Goal: Task Accomplishment & Management: Complete application form

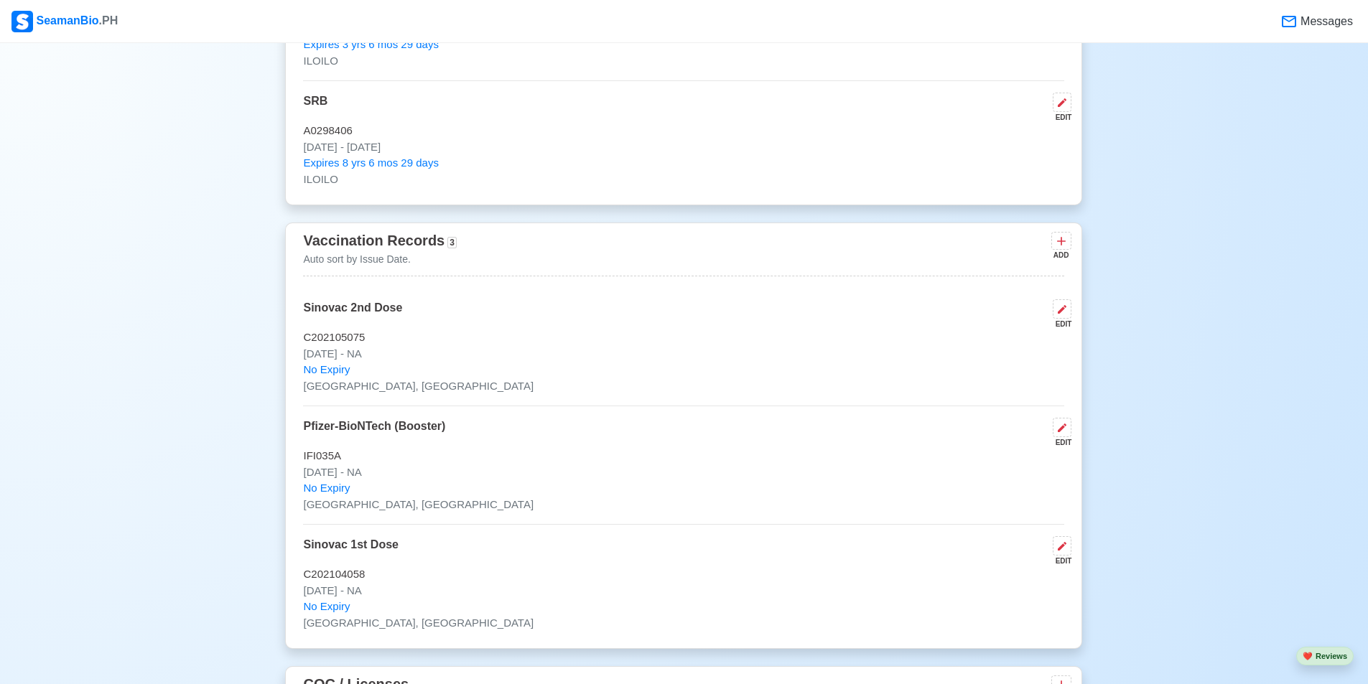
scroll to position [1509, 0]
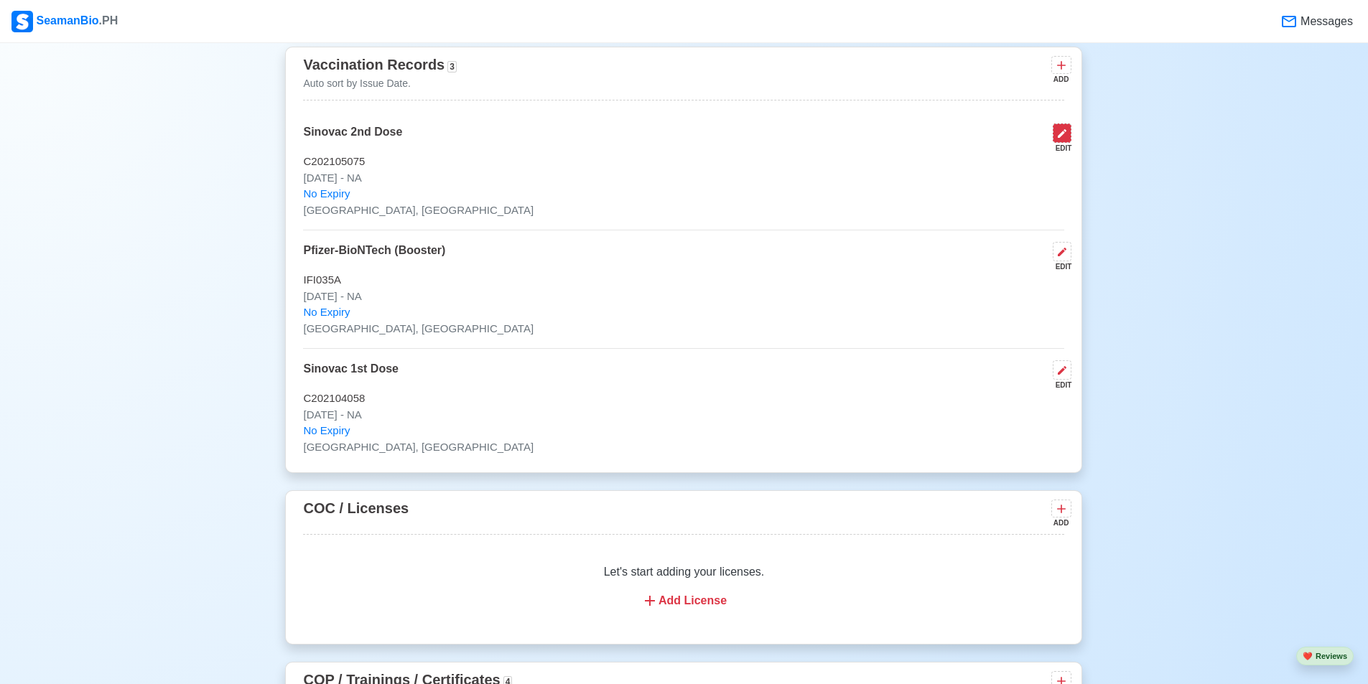
click at [1065, 139] on icon at bounding box center [1061, 133] width 11 height 11
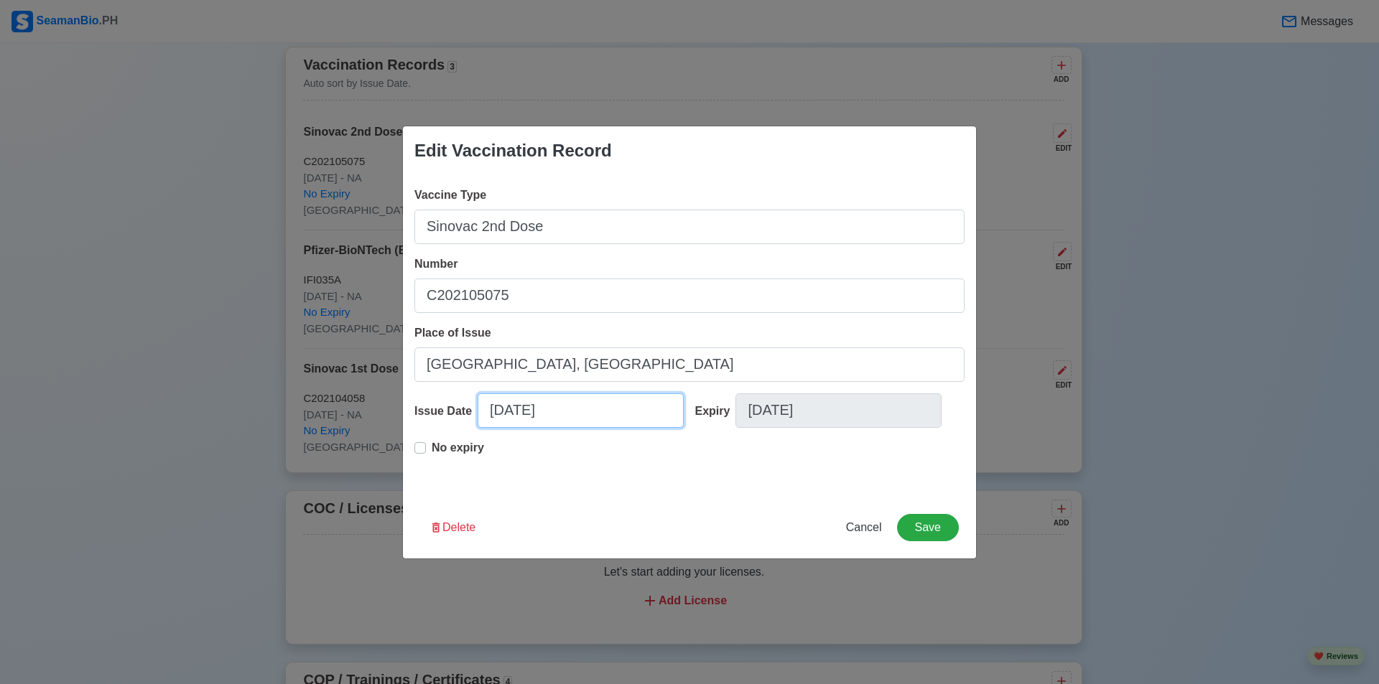
click at [586, 414] on input "[DATE]" at bounding box center [580, 410] width 206 height 34
select select "****"
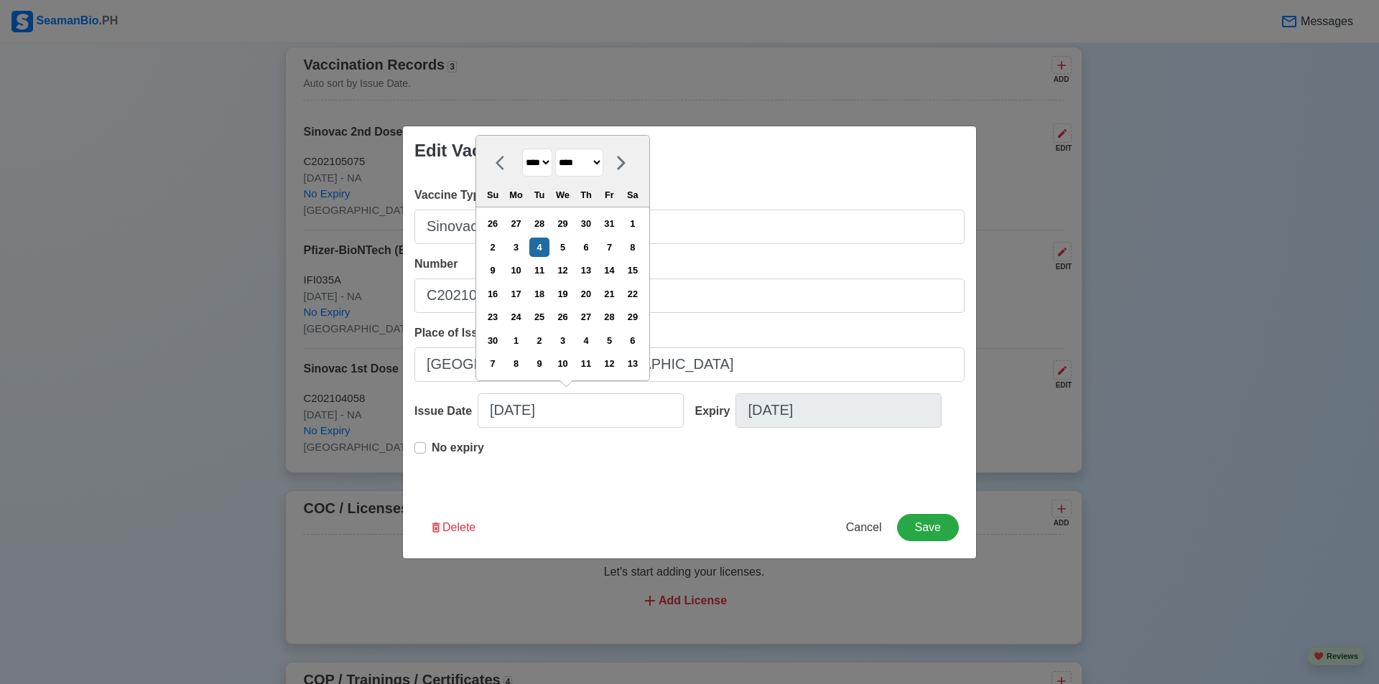
click at [549, 167] on select "**** **** **** **** **** **** **** **** **** **** **** **** **** **** **** ****…" at bounding box center [537, 163] width 30 height 28
select select "****"
click at [522, 172] on select "**** **** **** **** **** **** **** **** **** **** **** **** **** **** **** ****…" at bounding box center [537, 163] width 30 height 28
click at [619, 253] on div "4" at bounding box center [609, 247] width 19 height 19
type input "[DATE]"
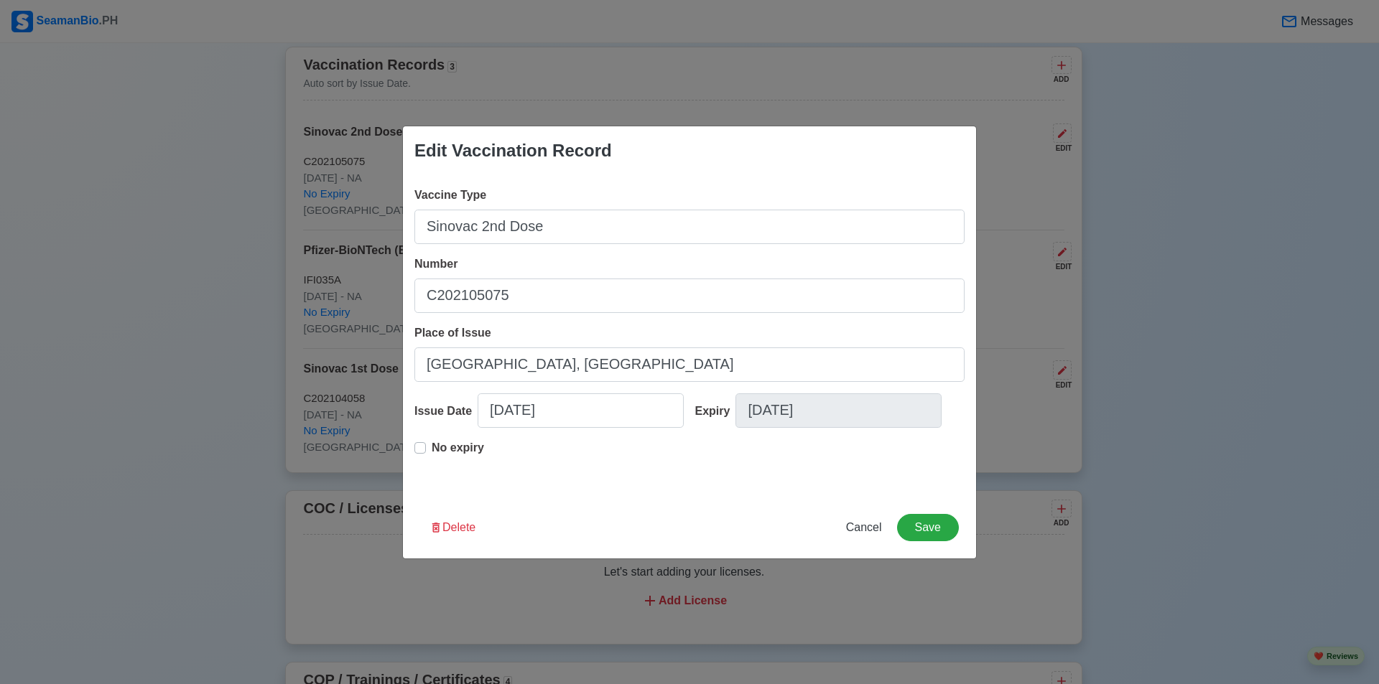
click at [847, 428] on div "Expiry [DATE]" at bounding box center [824, 416] width 281 height 46
click at [935, 521] on button "Save" at bounding box center [928, 527] width 62 height 27
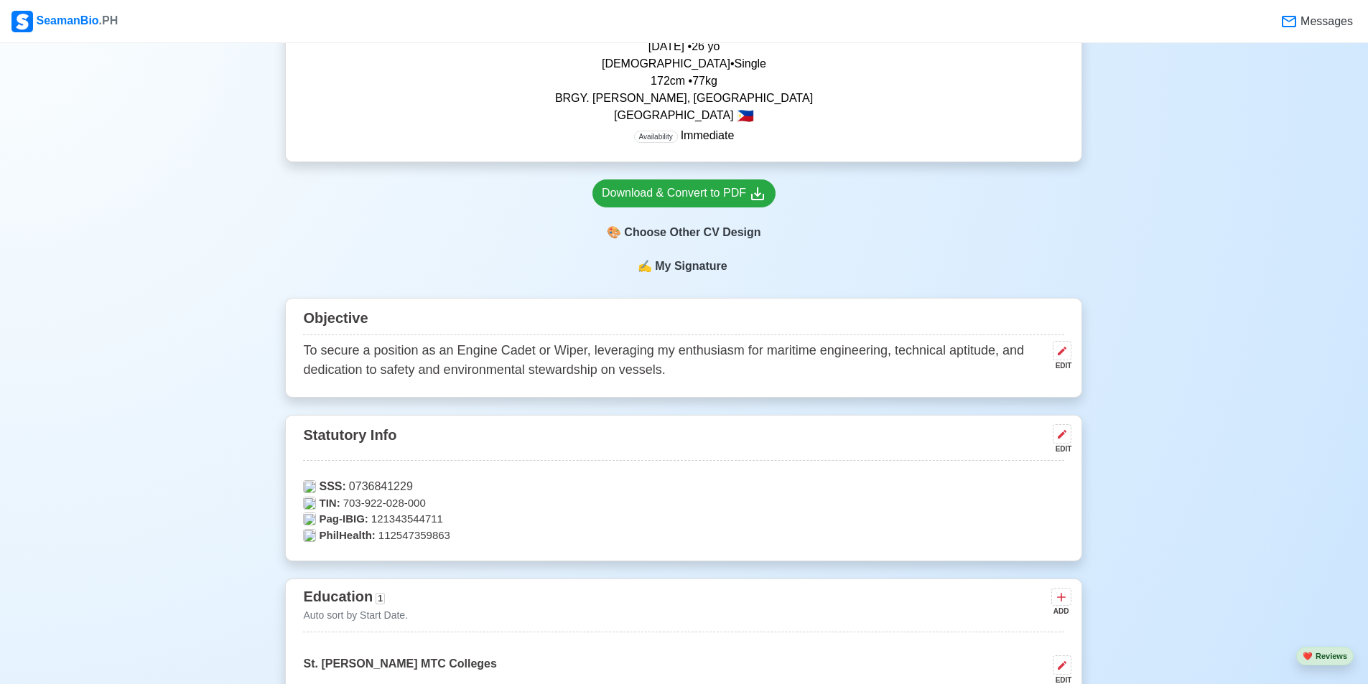
scroll to position [217, 0]
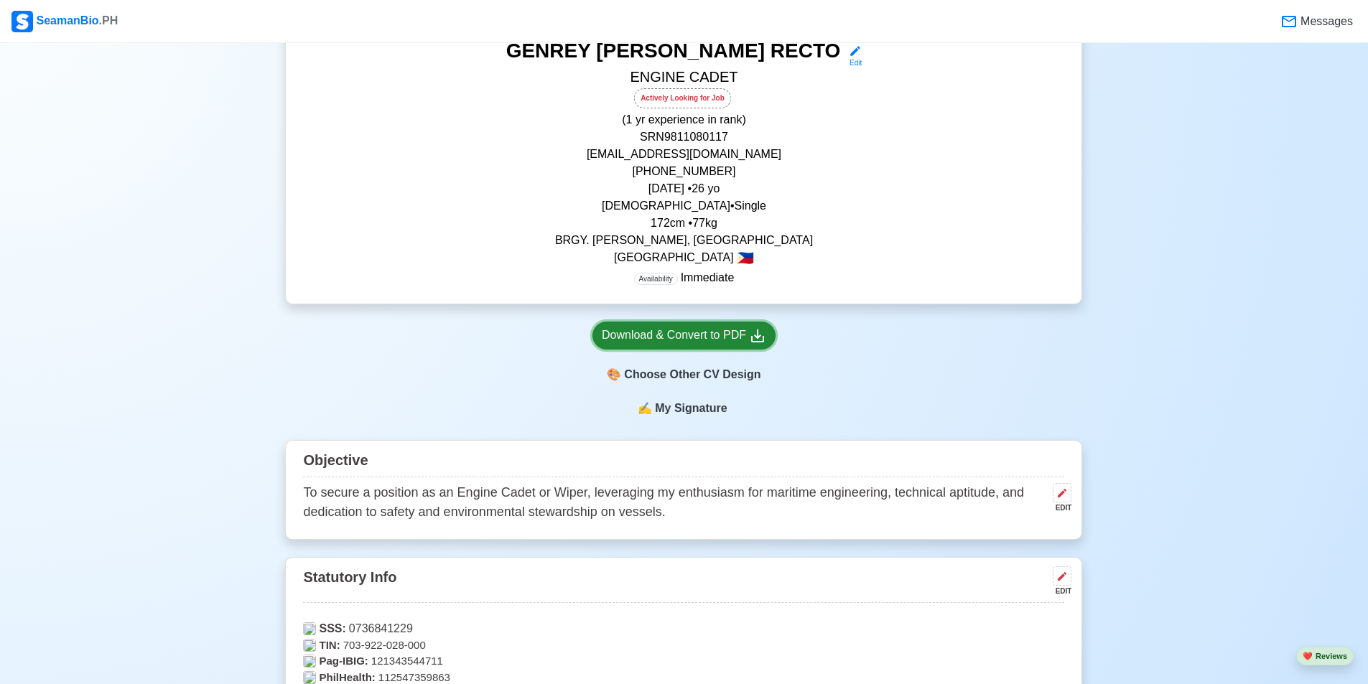
click at [714, 340] on div "Download & Convert to PDF" at bounding box center [684, 336] width 164 height 18
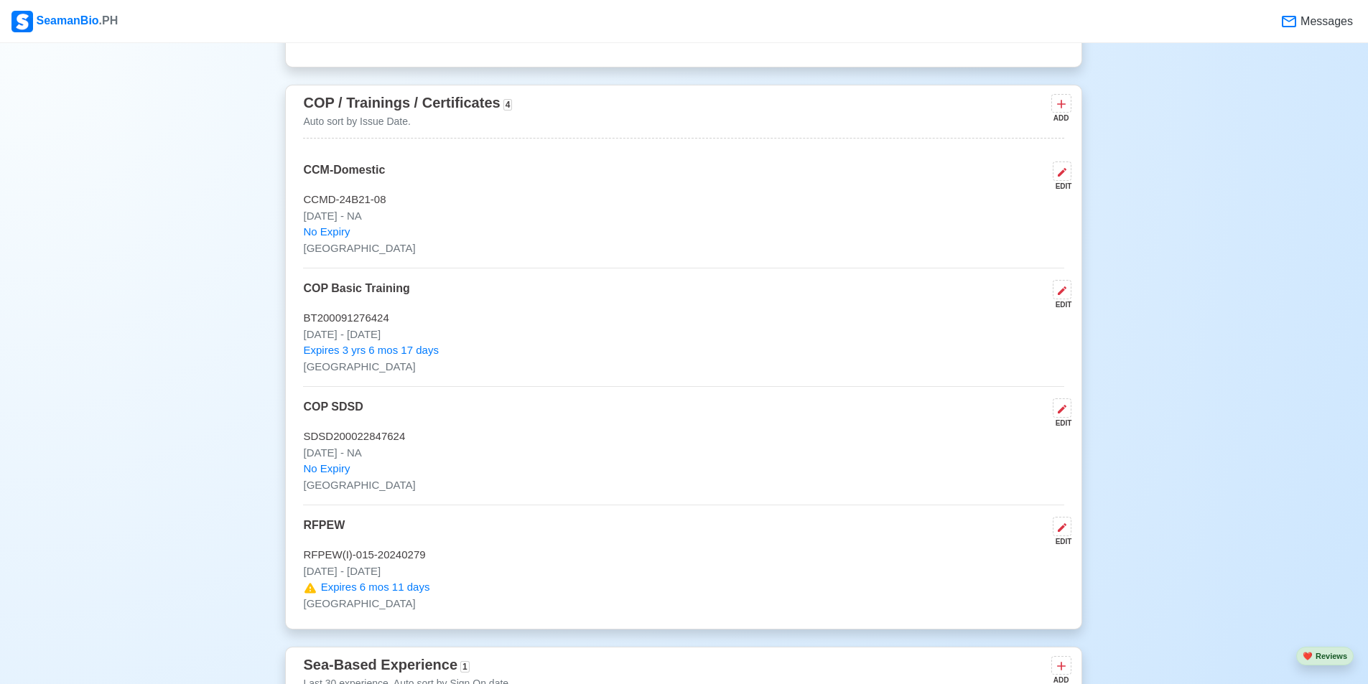
scroll to position [2012, 0]
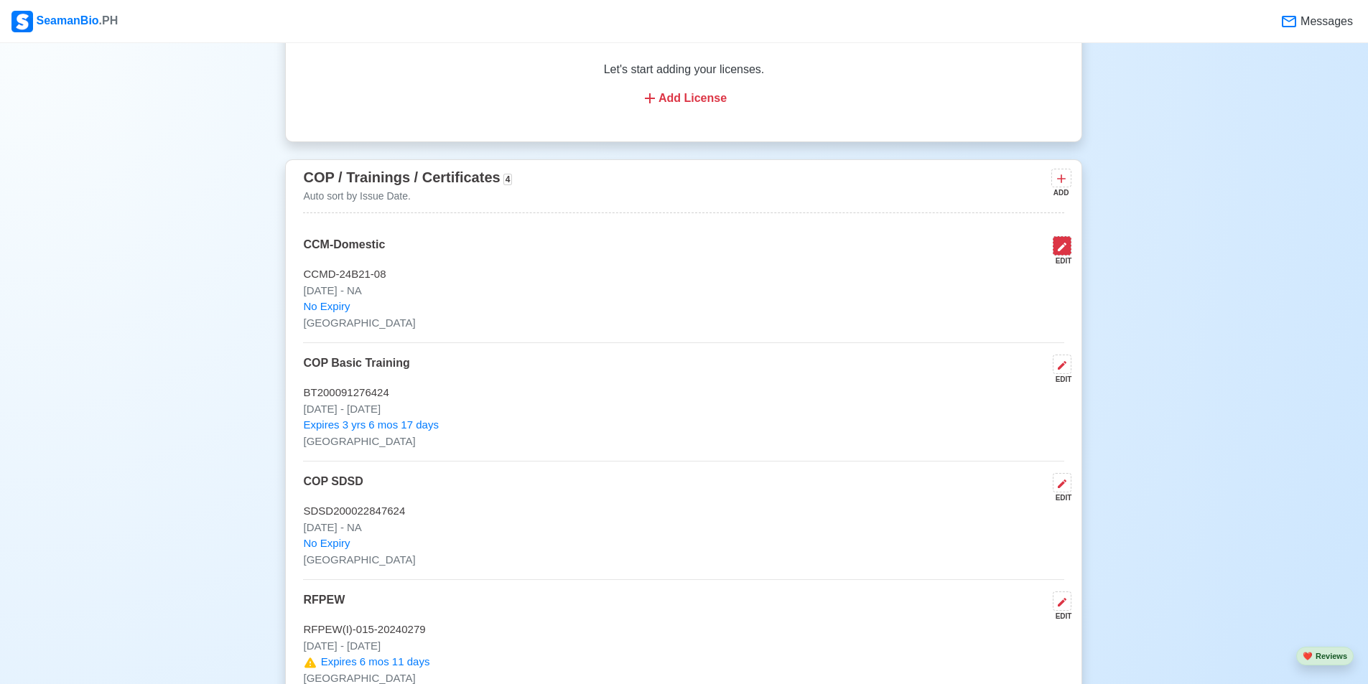
click at [1060, 248] on icon at bounding box center [1061, 246] width 11 height 11
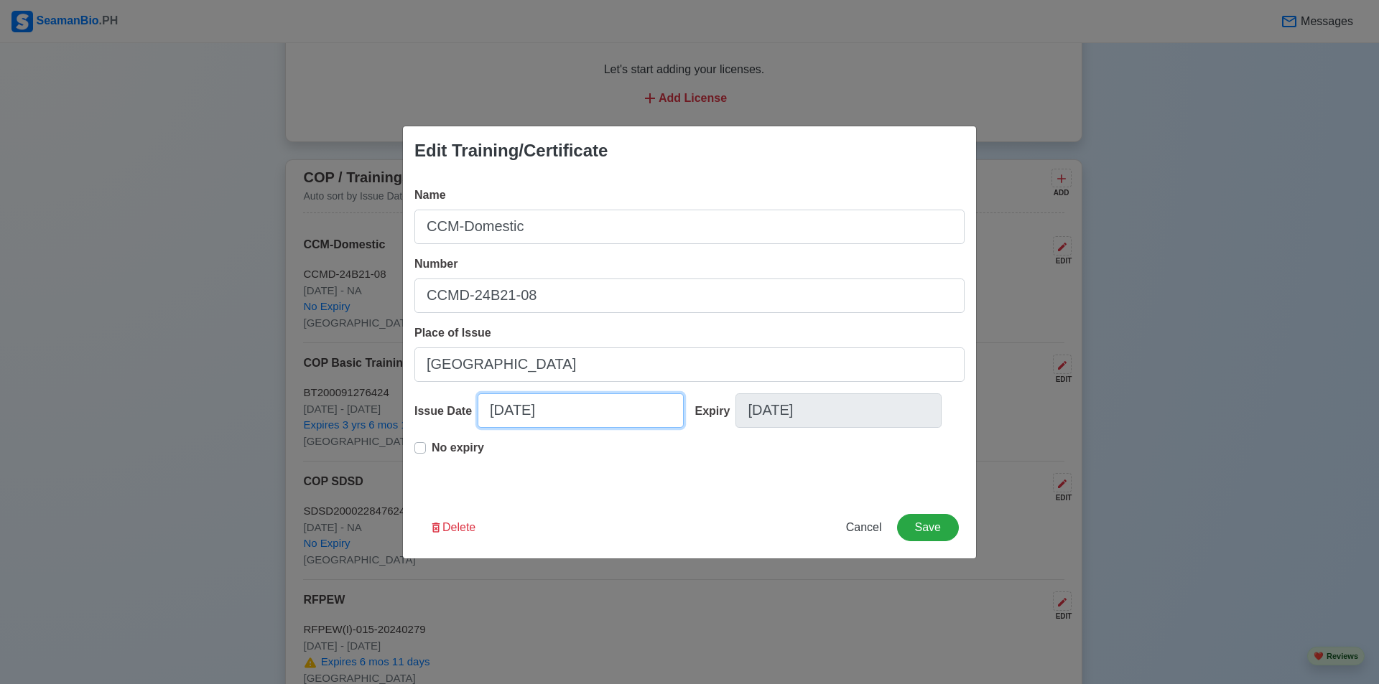
click at [595, 417] on input "[DATE]" at bounding box center [580, 410] width 206 height 34
select select "****"
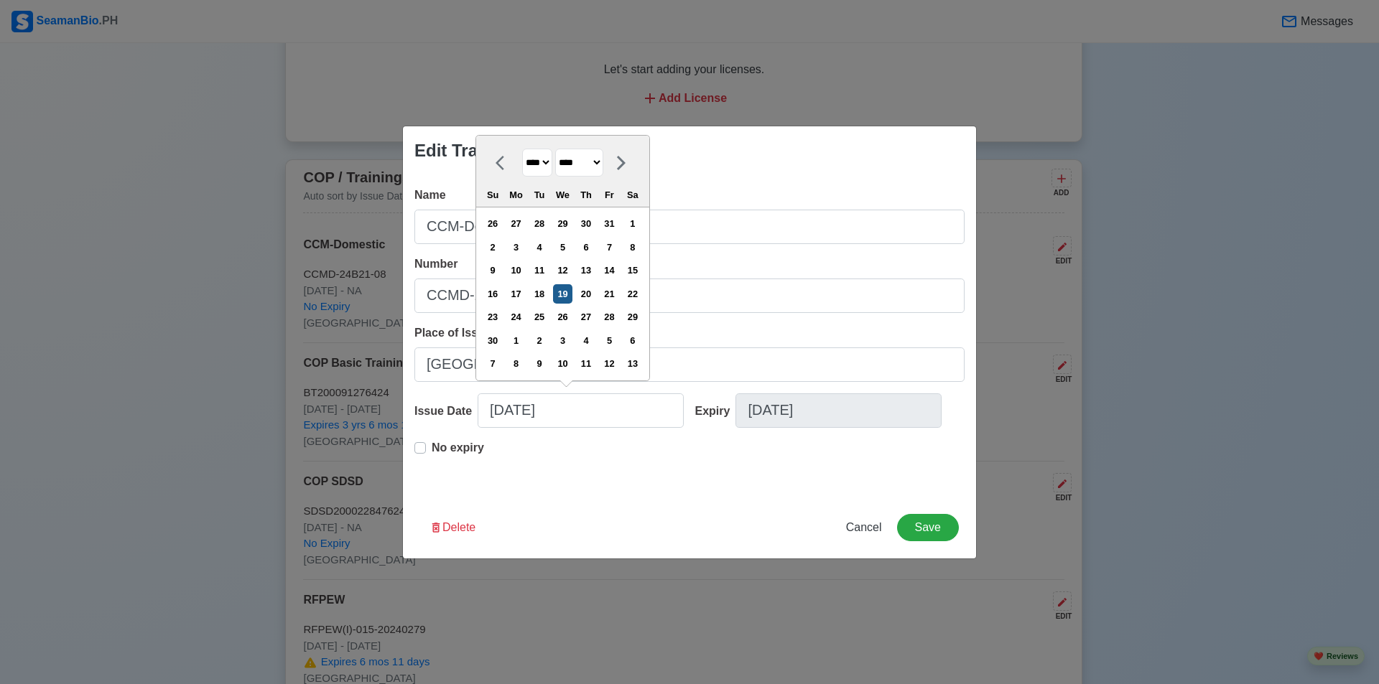
click at [572, 299] on div "19" at bounding box center [562, 293] width 19 height 19
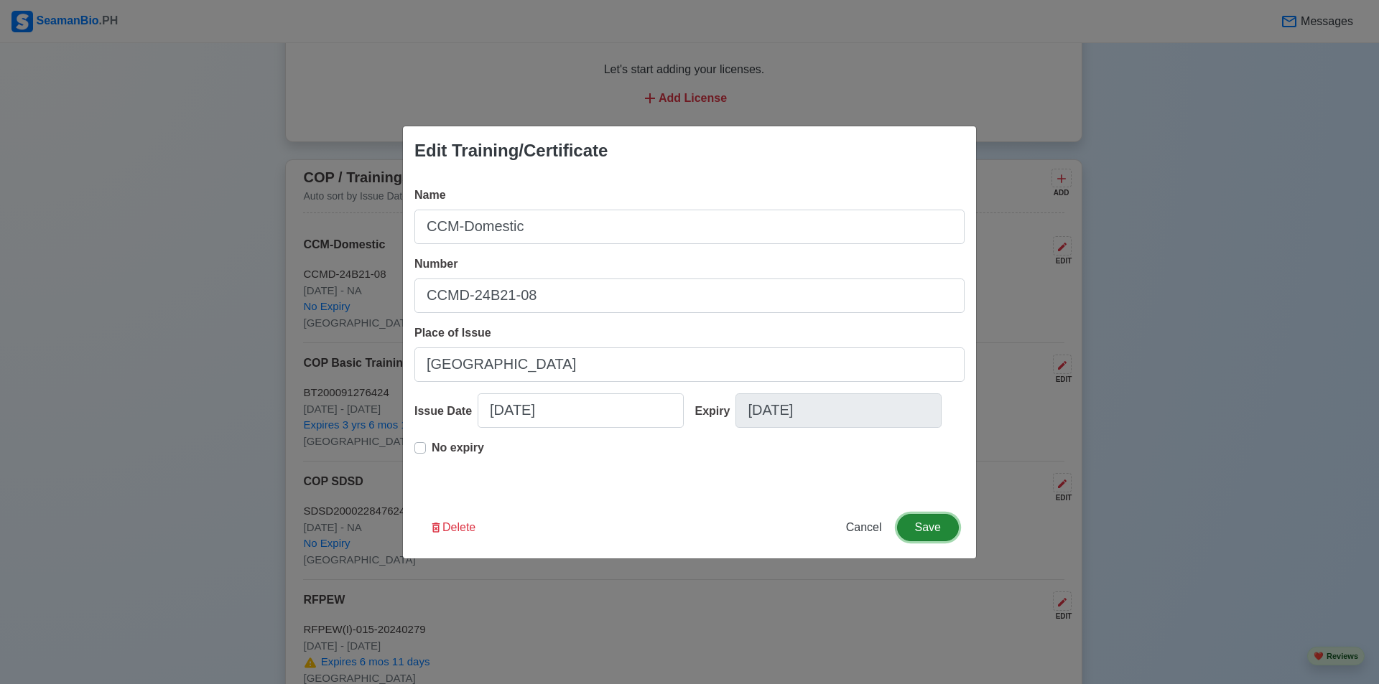
click at [913, 523] on button "Save" at bounding box center [928, 527] width 62 height 27
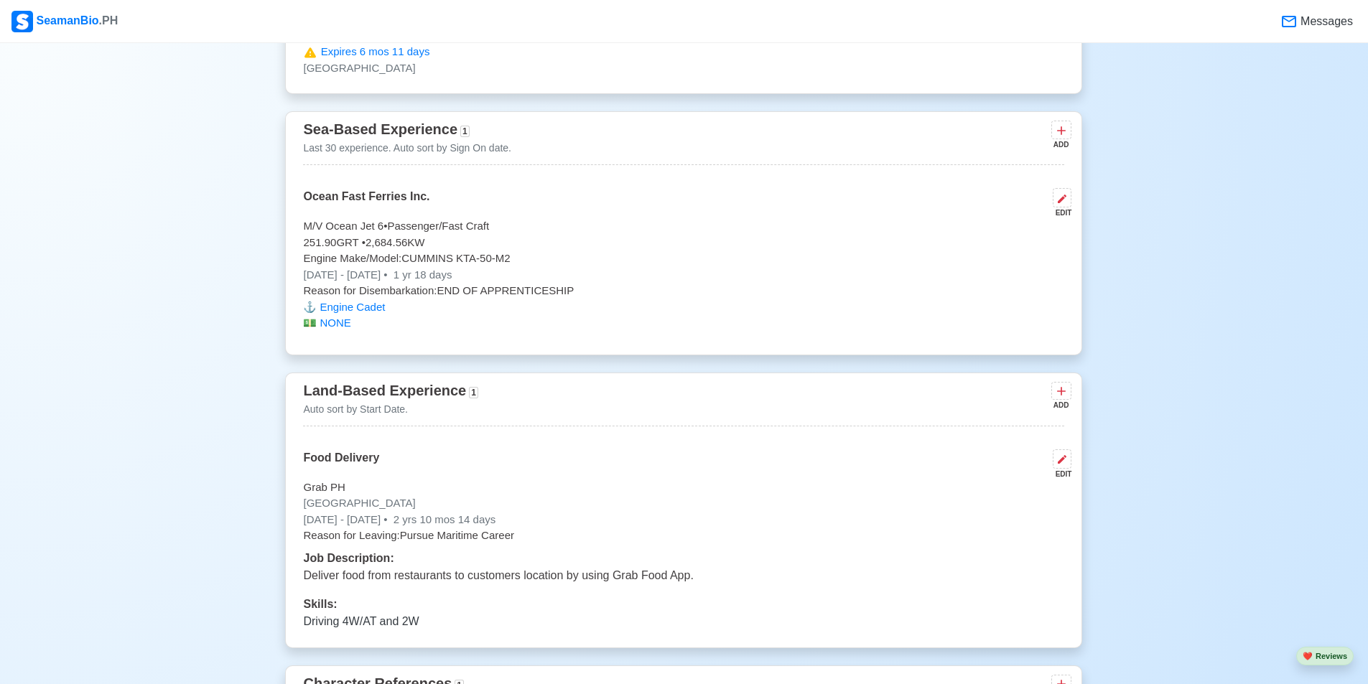
scroll to position [2728, 0]
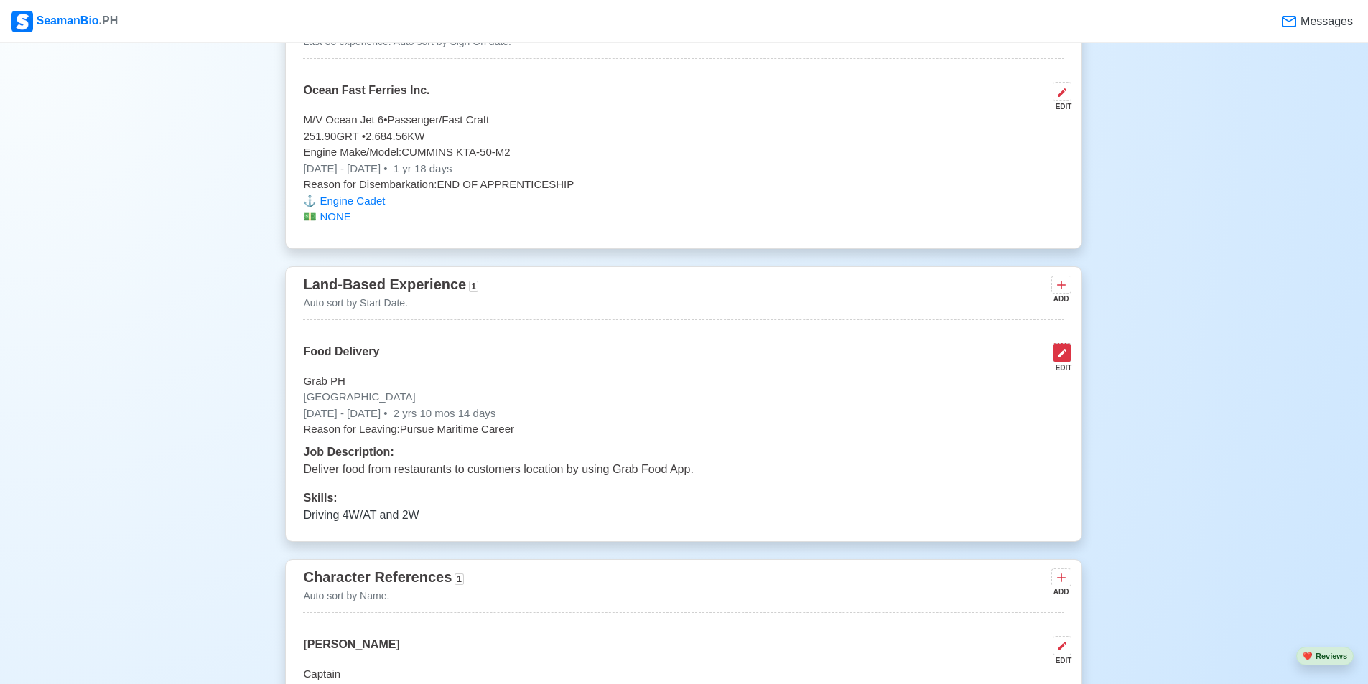
click at [1064, 359] on icon at bounding box center [1061, 353] width 11 height 11
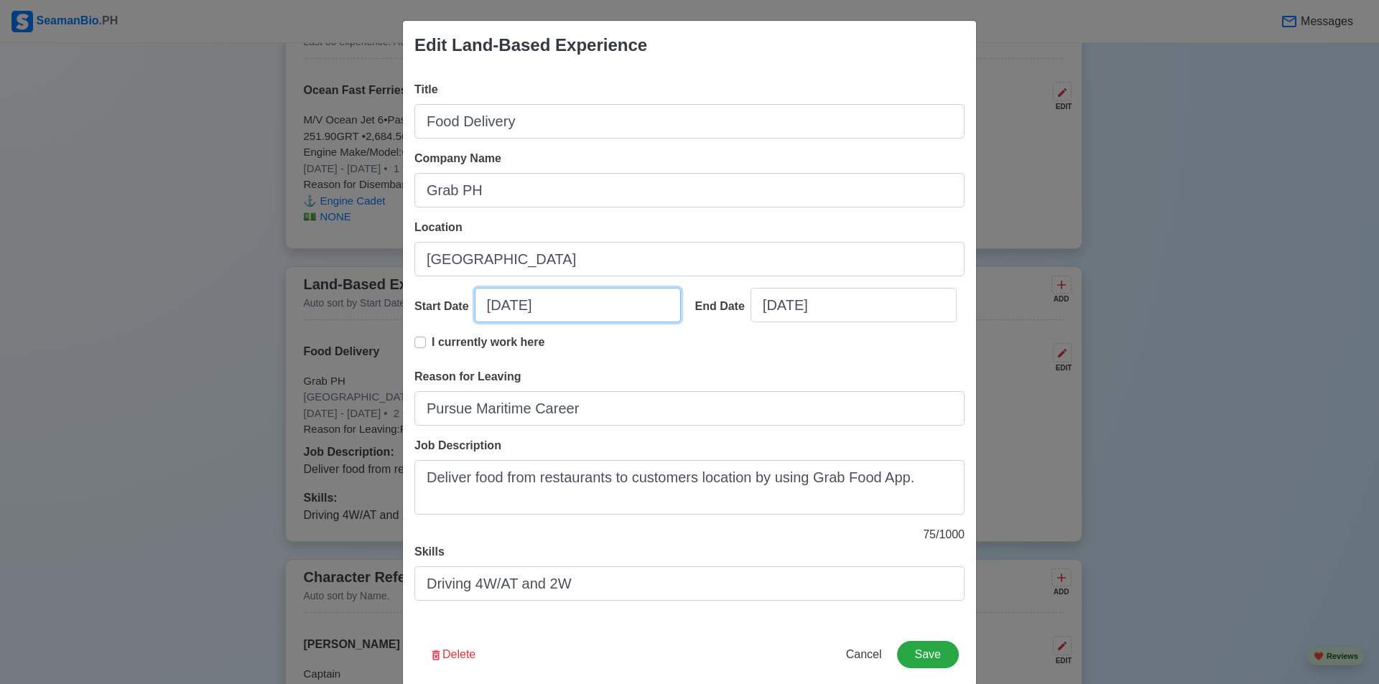
click at [518, 307] on input "[DATE]" at bounding box center [578, 305] width 206 height 34
select select "****"
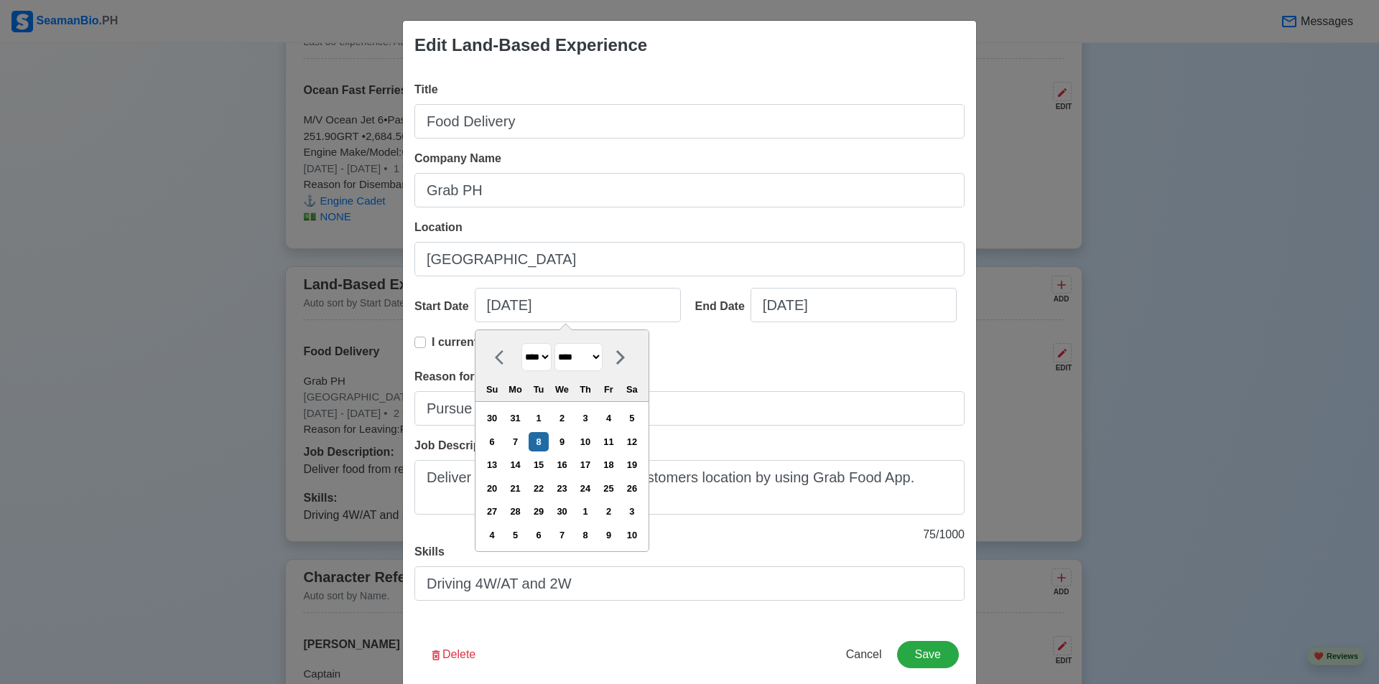
click at [574, 360] on select "******* ******** ***** ***** *** **** **** ****** ********* ******* ******** **…" at bounding box center [578, 357] width 48 height 28
click at [555, 343] on select "******* ******** ***** ***** *** **** **** ****** ********* ******* ******** **…" at bounding box center [578, 357] width 48 height 28
click at [596, 355] on select "******* ******** ***** ***** *** **** **** ****** ********* ******* ******** **…" at bounding box center [578, 357] width 48 height 28
select select "***"
click at [555, 343] on select "******* ******** ***** ***** *** **** **** ****** ********* ******* ******** **…" at bounding box center [578, 357] width 48 height 28
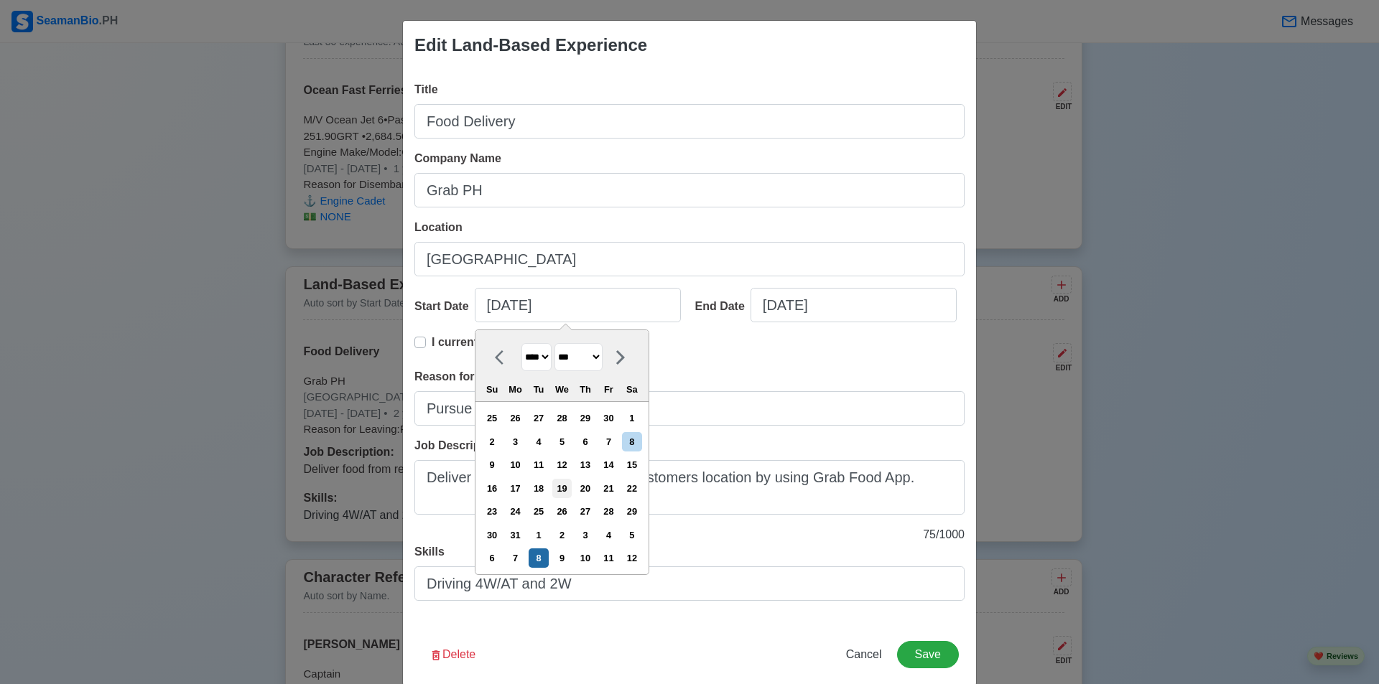
click at [561, 490] on div "19" at bounding box center [561, 488] width 19 height 19
type input "[DATE]"
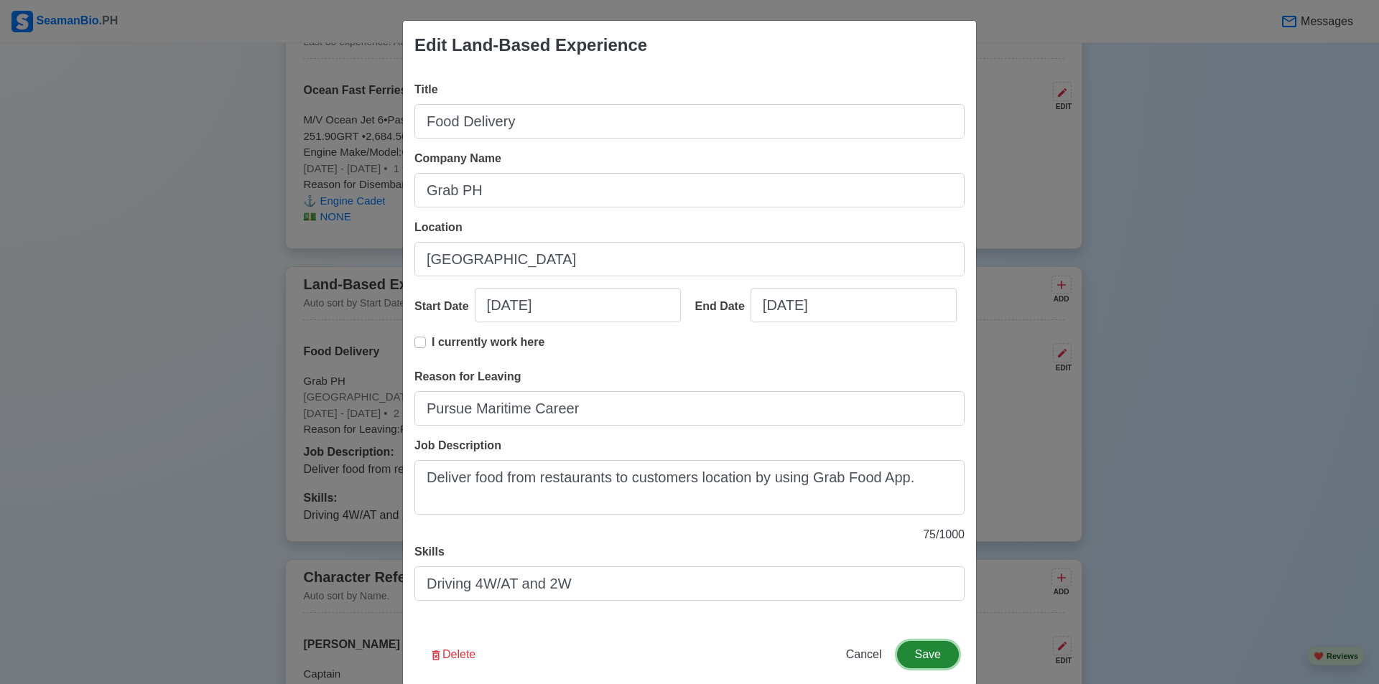
click at [921, 661] on button "Save" at bounding box center [928, 654] width 62 height 27
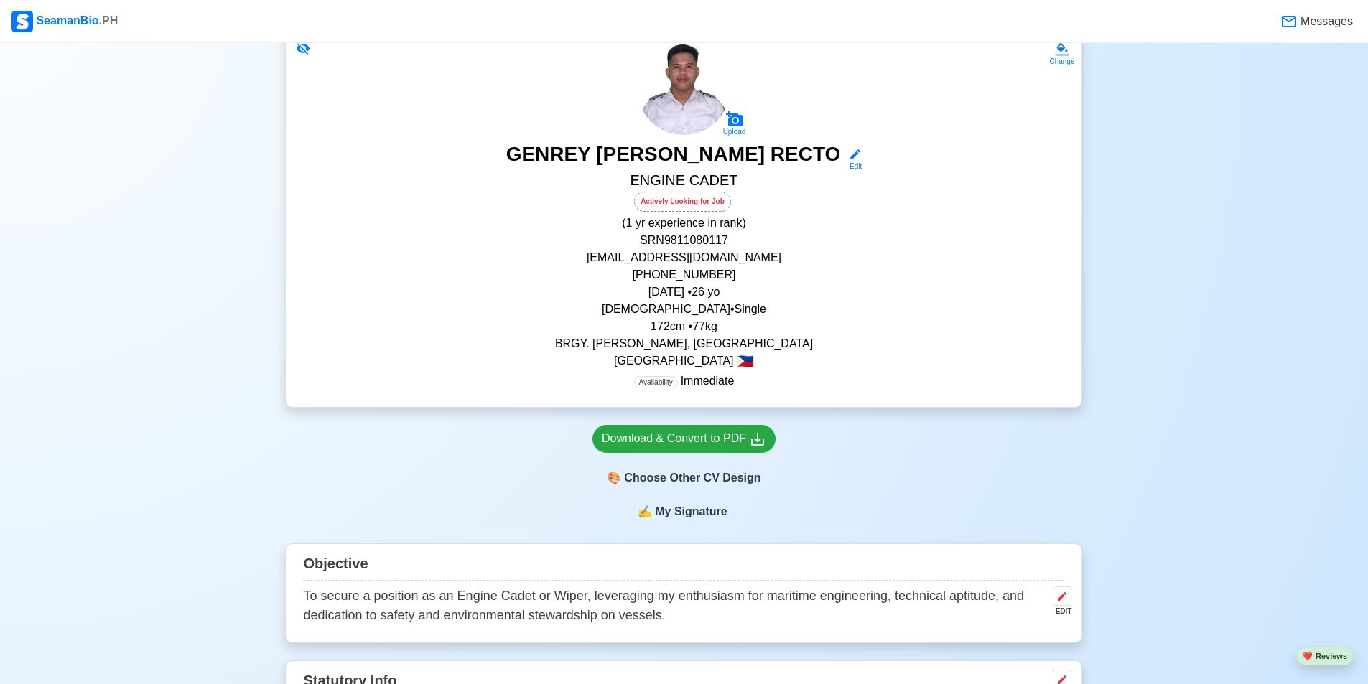
scroll to position [0, 0]
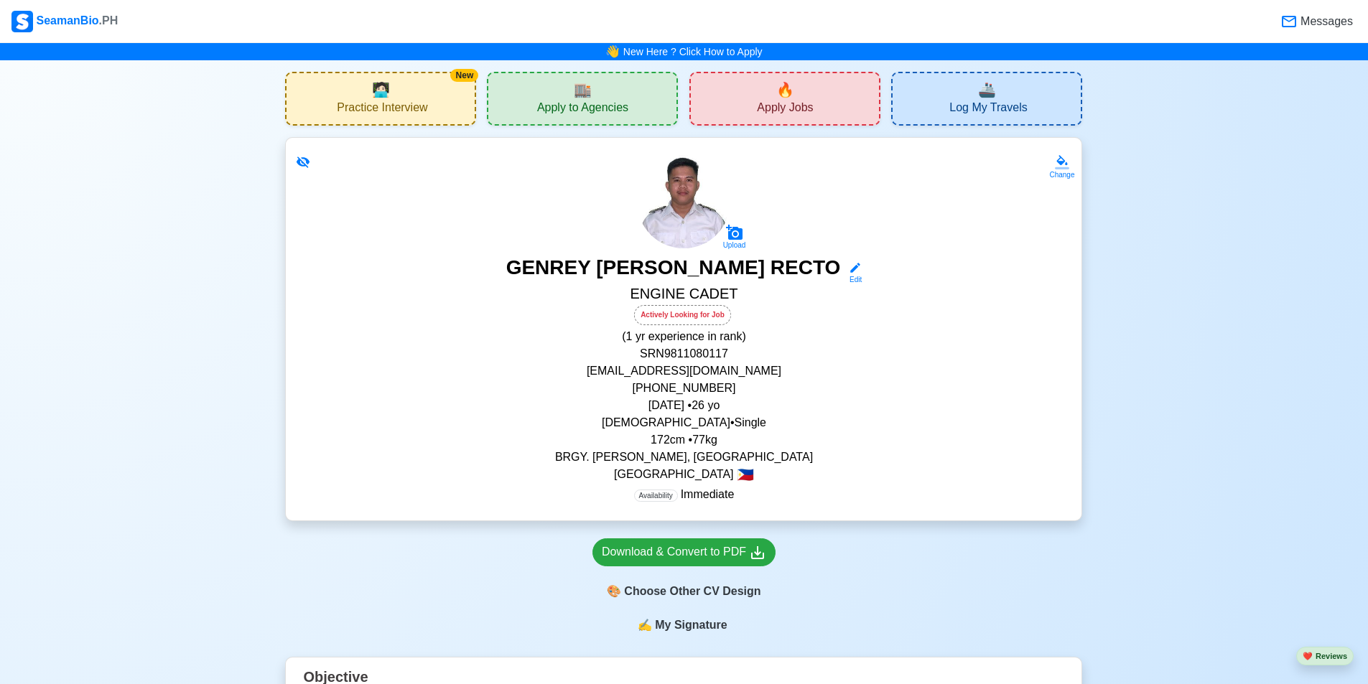
drag, startPoint x: 584, startPoint y: 113, endPoint x: 592, endPoint y: 115, distance: 7.3
click at [587, 113] on span "Apply to Agencies" at bounding box center [582, 110] width 91 height 18
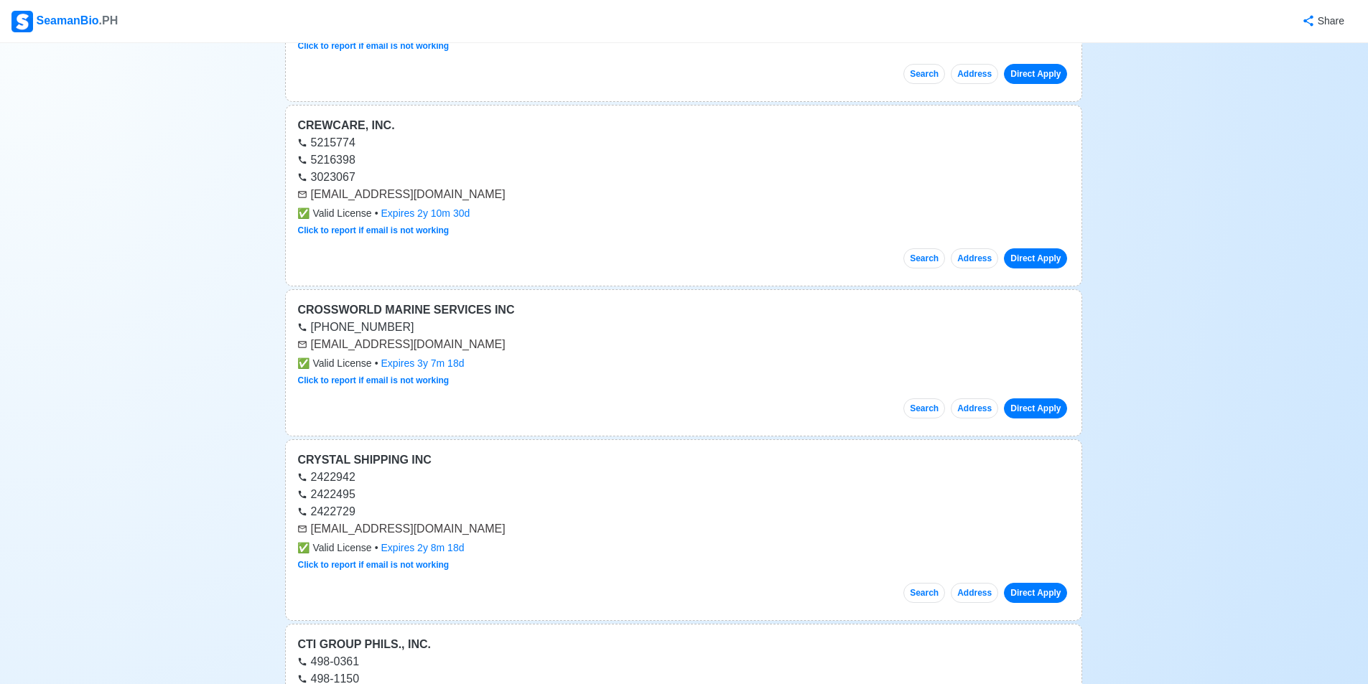
scroll to position [431, 0]
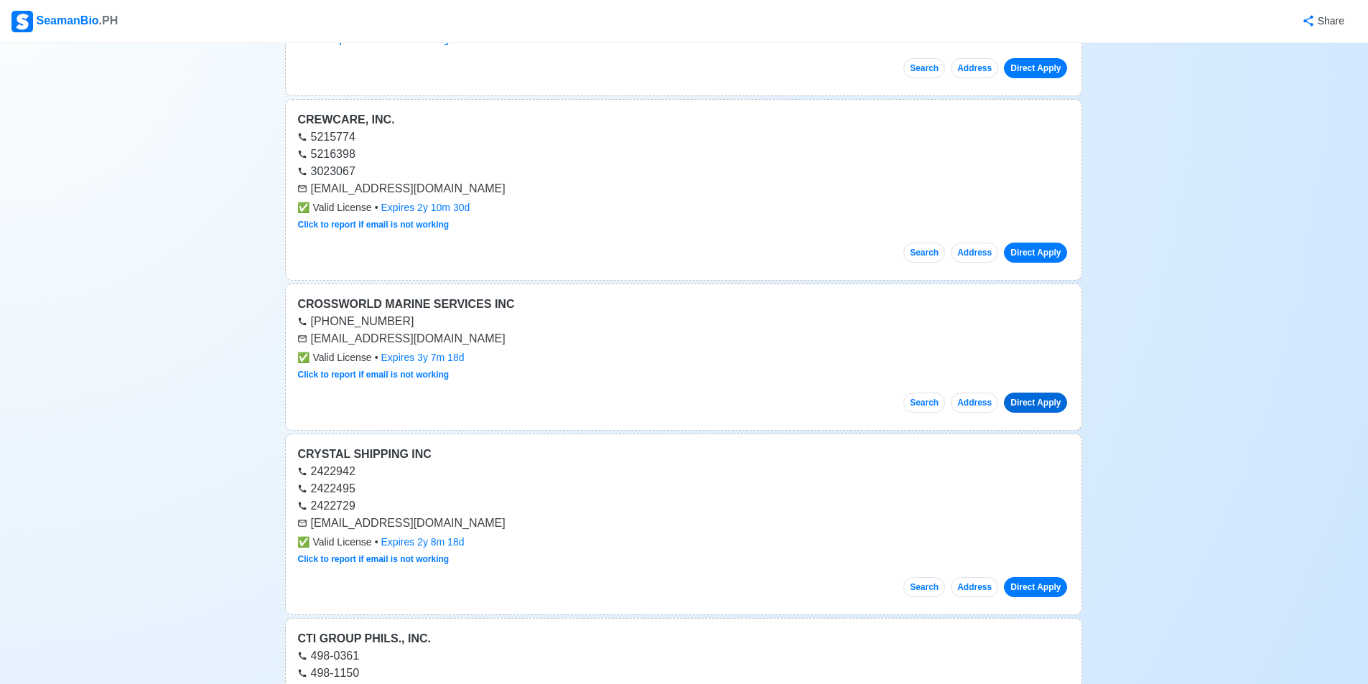
click at [1038, 407] on link "Direct Apply" at bounding box center [1035, 403] width 63 height 20
click at [921, 408] on button "Search" at bounding box center [924, 403] width 42 height 20
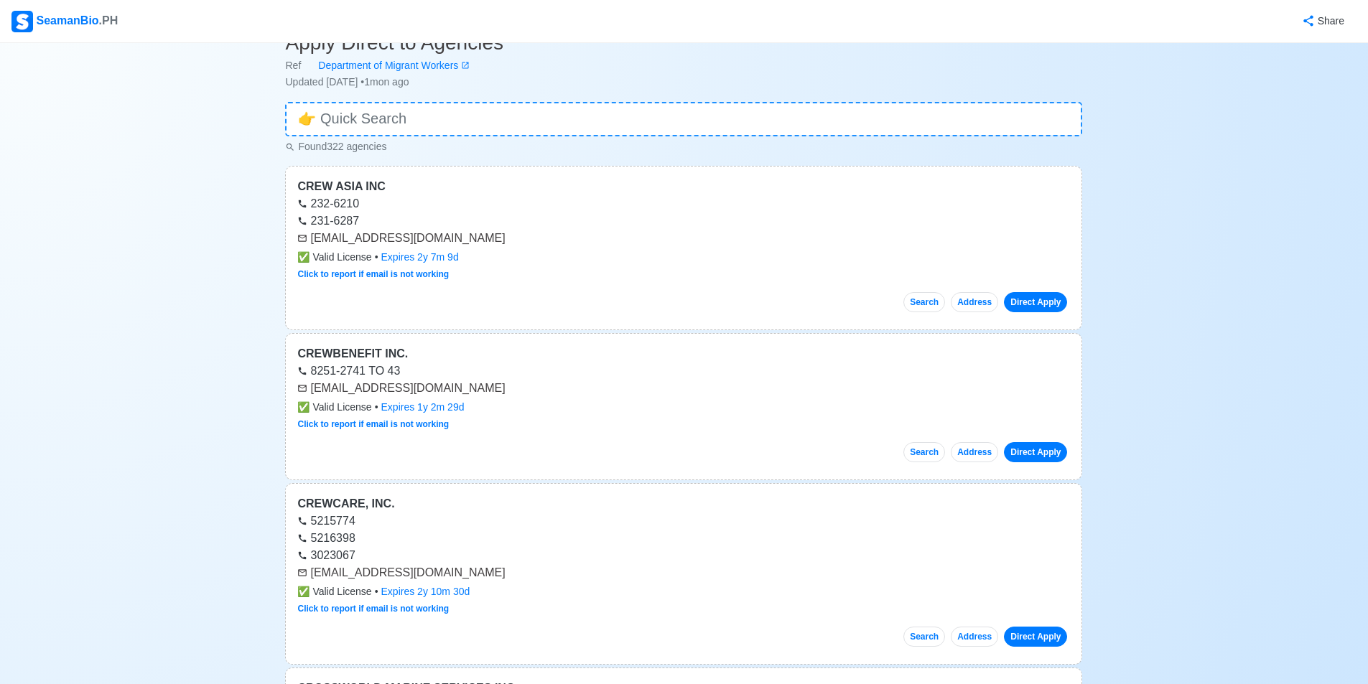
scroll to position [0, 0]
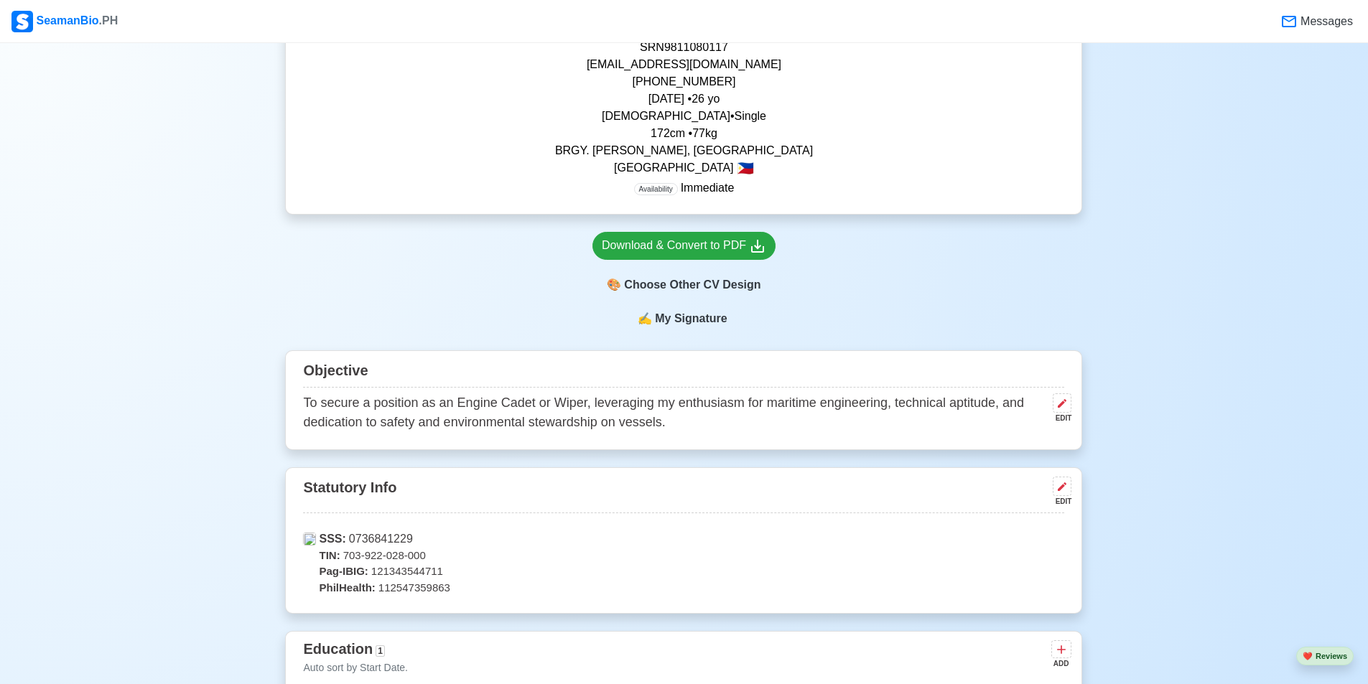
scroll to position [150, 0]
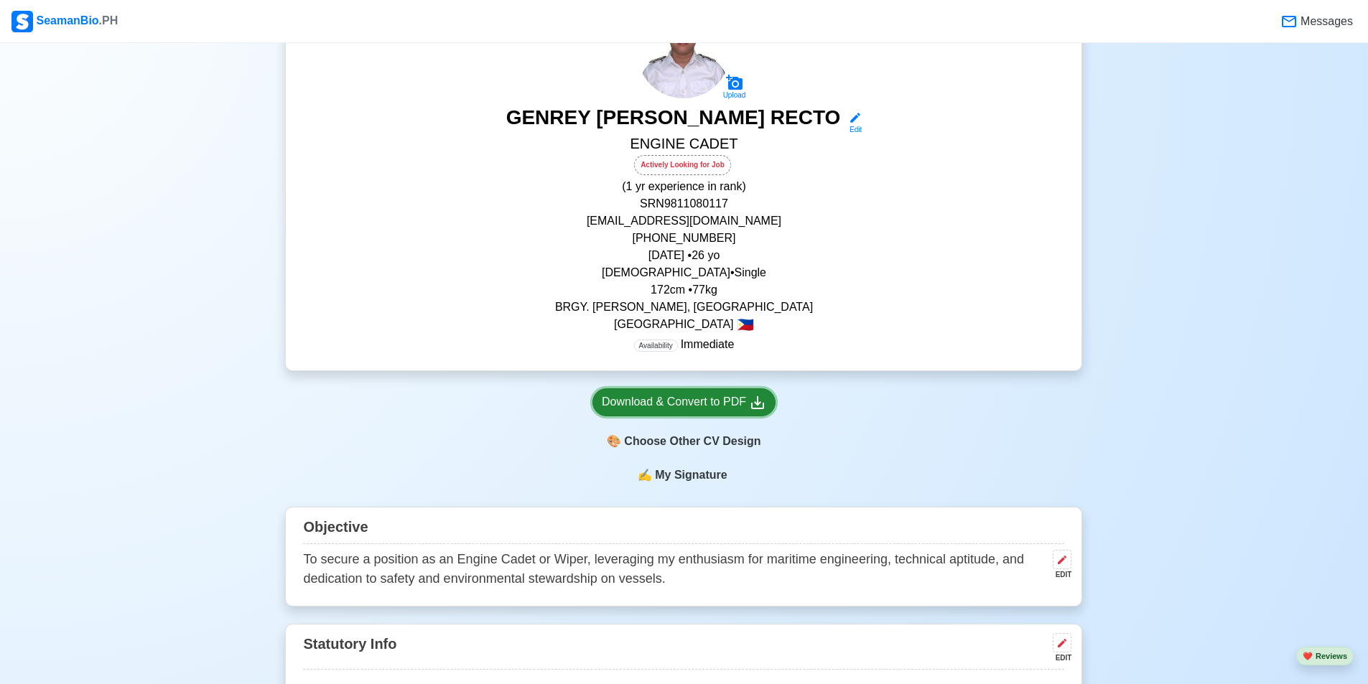
click at [704, 401] on div "Download & Convert to PDF" at bounding box center [684, 402] width 164 height 18
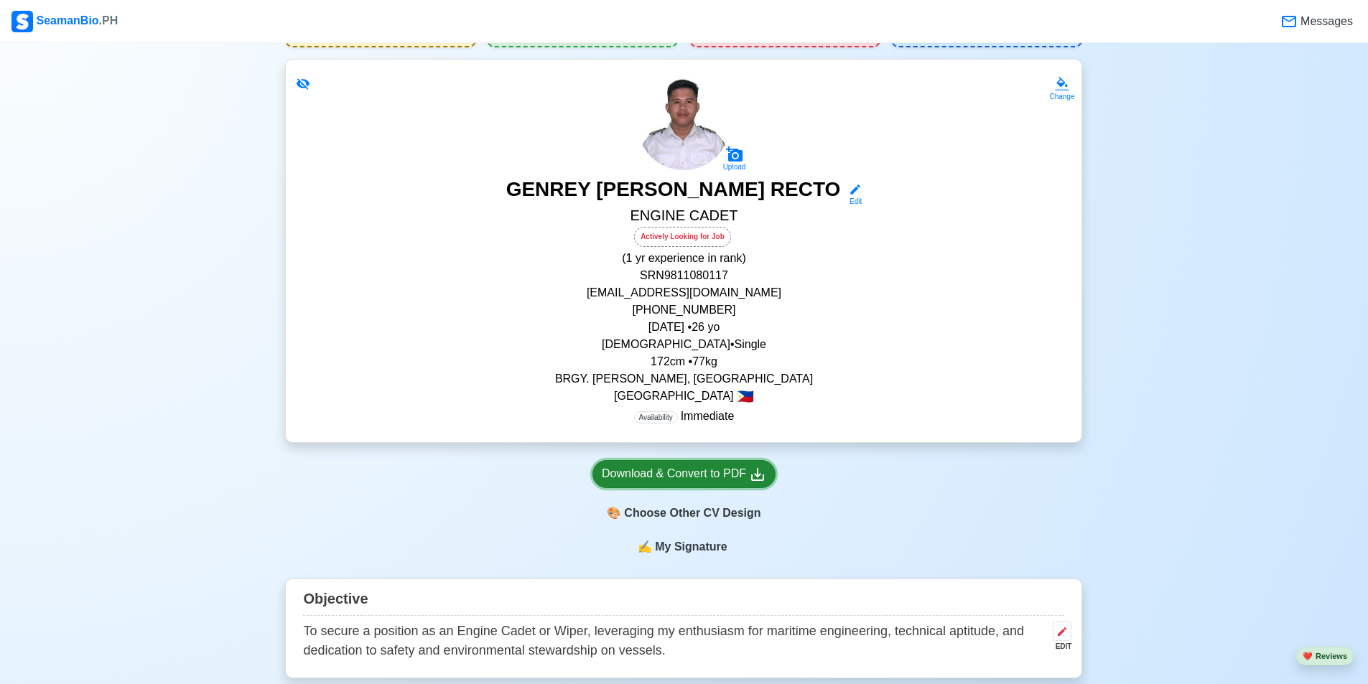
scroll to position [0, 0]
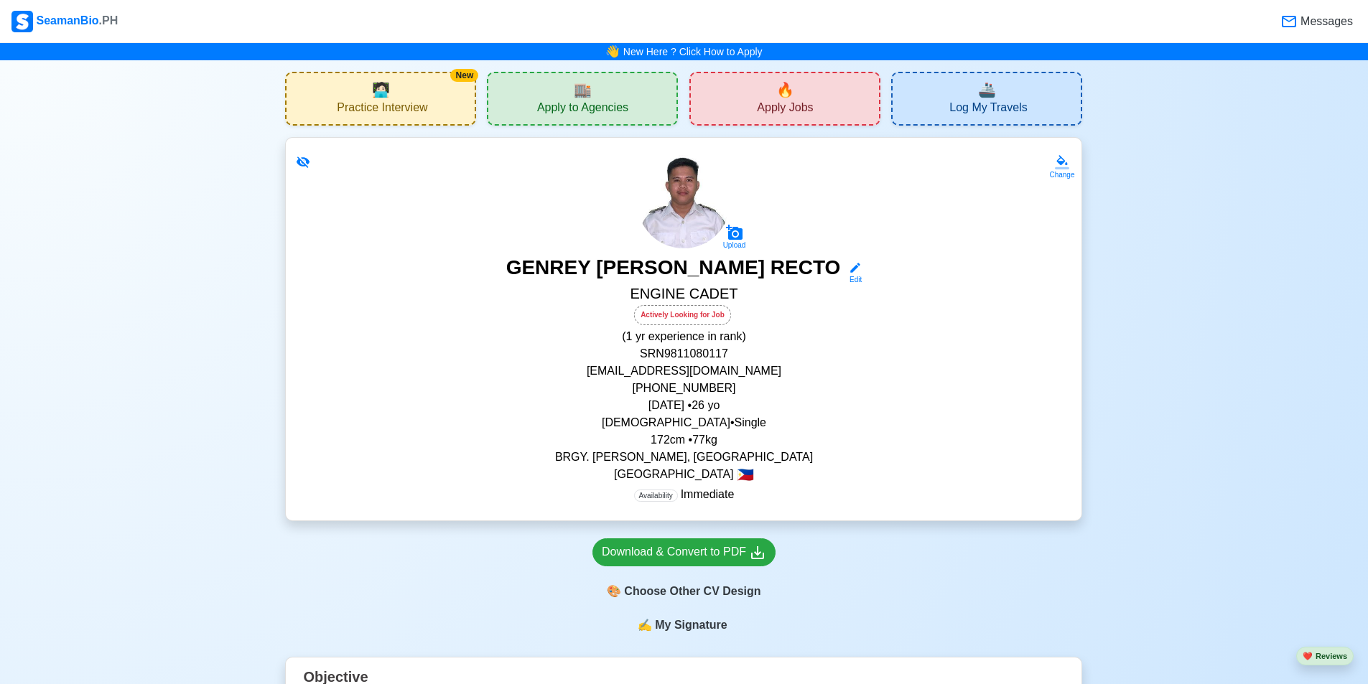
click at [569, 98] on div "🏬 Apply to Agencies" at bounding box center [582, 99] width 191 height 54
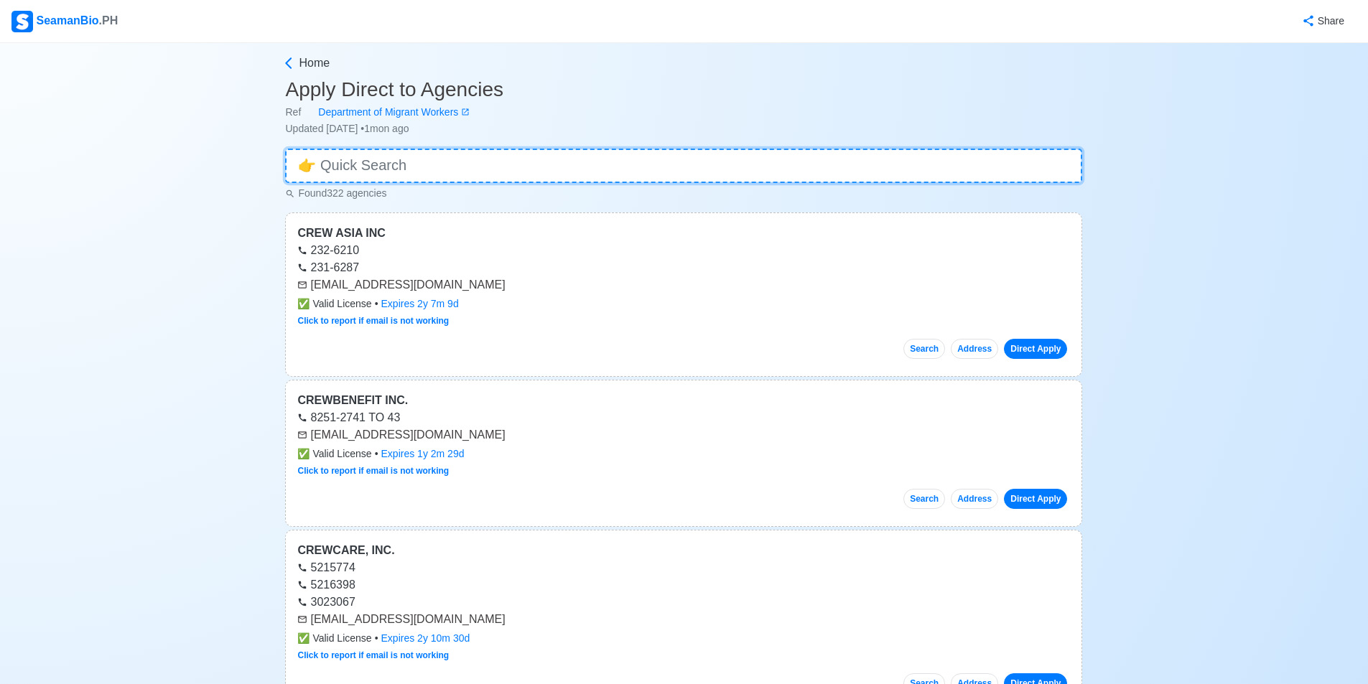
click at [488, 167] on input at bounding box center [683, 166] width 797 height 34
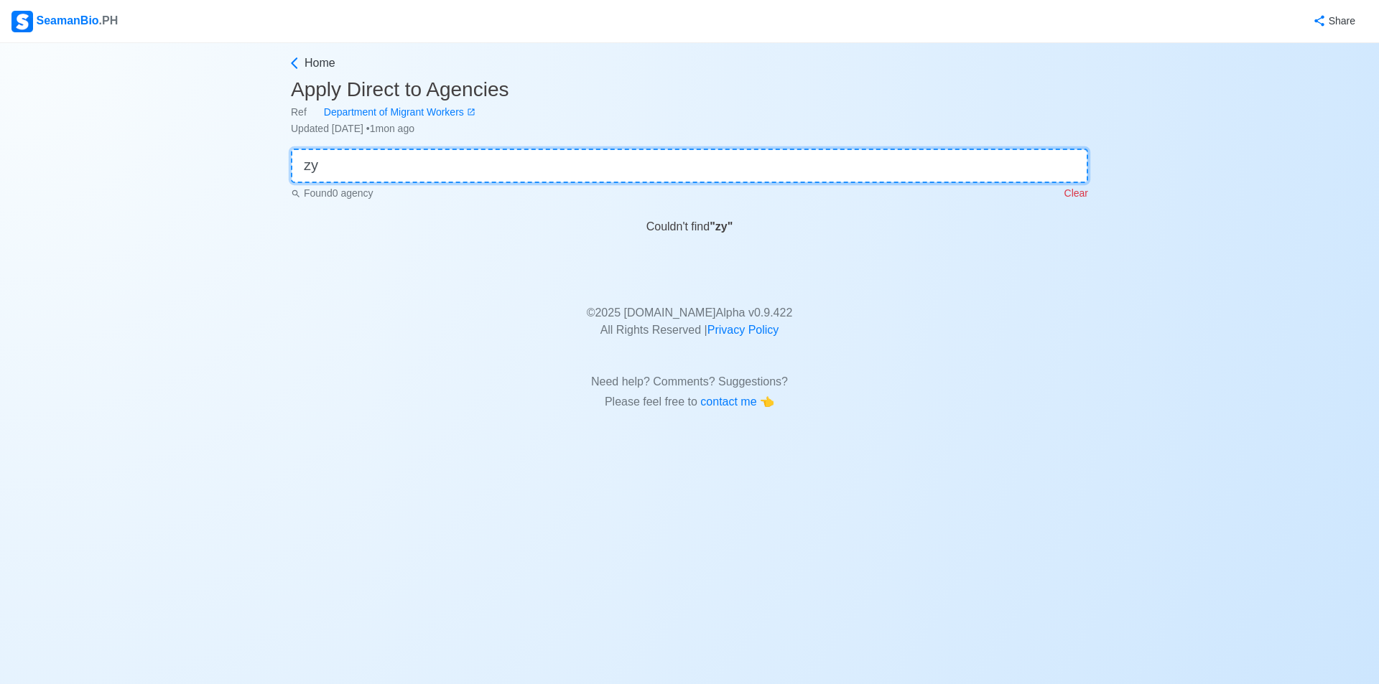
type input "z"
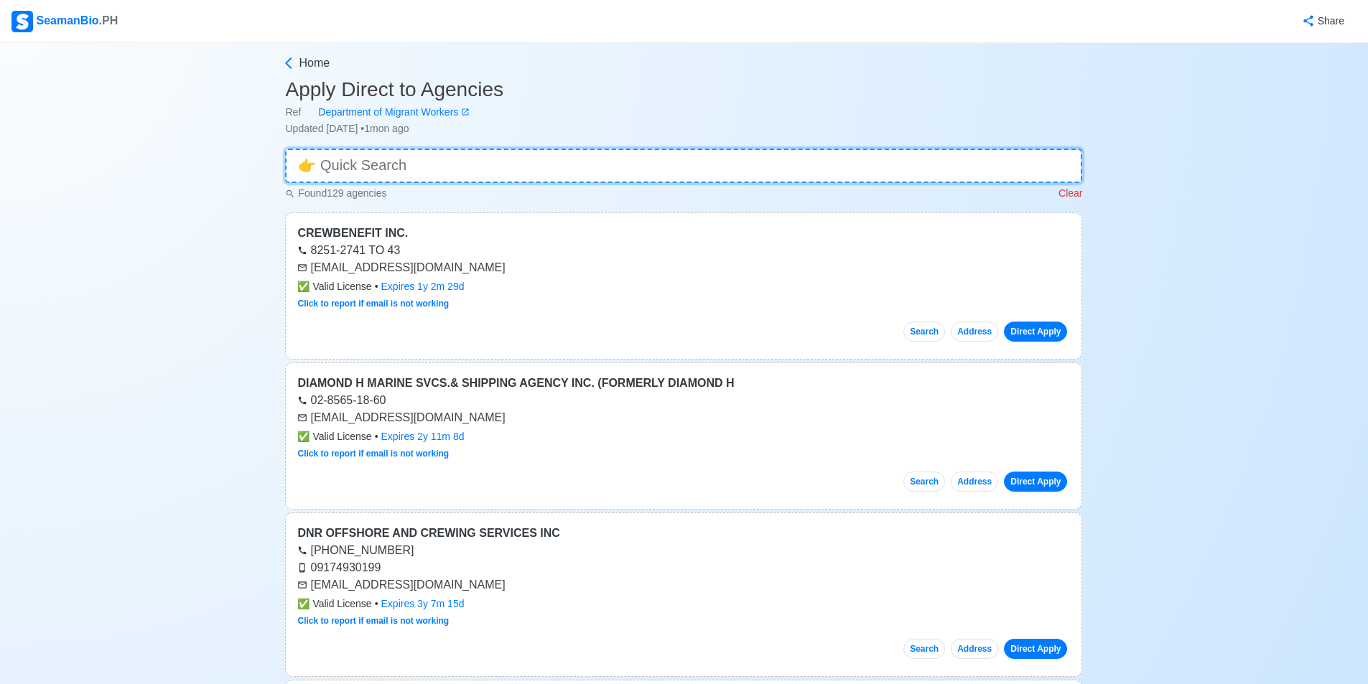
type input "f"
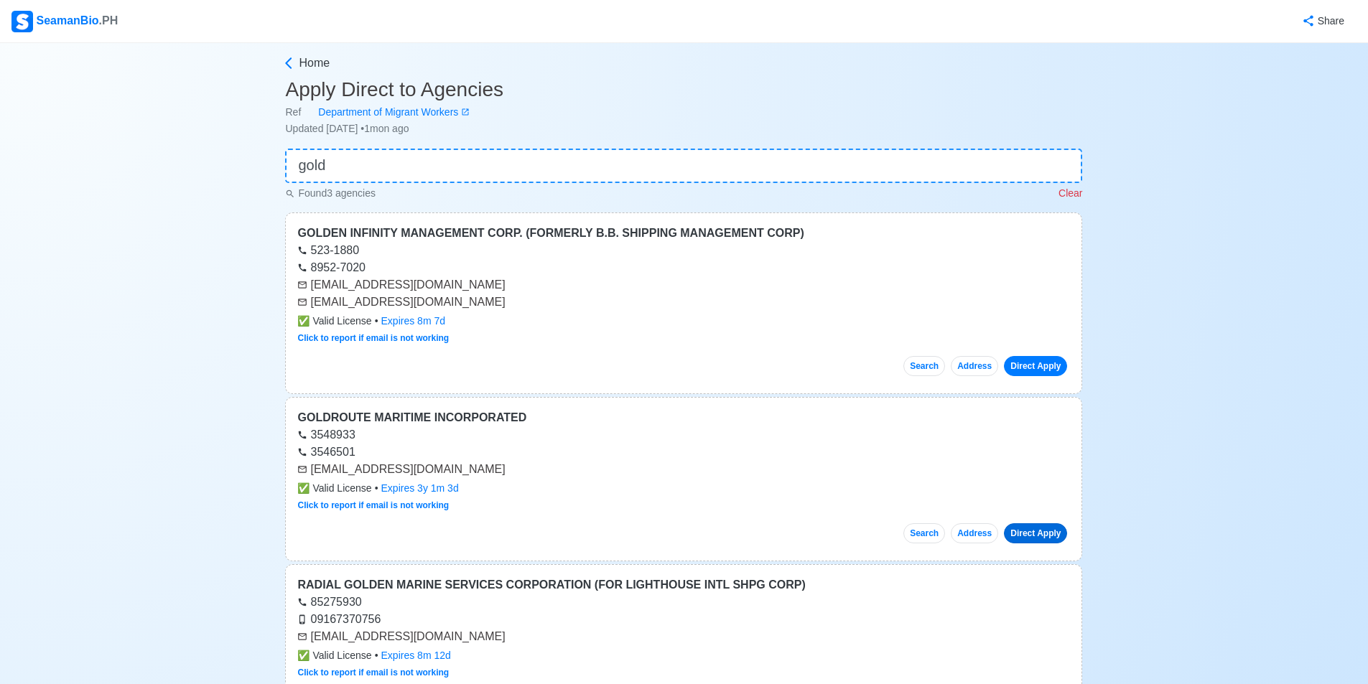
click at [1026, 536] on link "Direct Apply" at bounding box center [1035, 533] width 63 height 20
click at [1041, 536] on link "Direct Apply" at bounding box center [1035, 533] width 63 height 20
click at [936, 533] on button "Search" at bounding box center [924, 533] width 42 height 20
drag, startPoint x: 376, startPoint y: 174, endPoint x: 362, endPoint y: 177, distance: 13.9
click at [373, 174] on input "gold" at bounding box center [683, 166] width 797 height 34
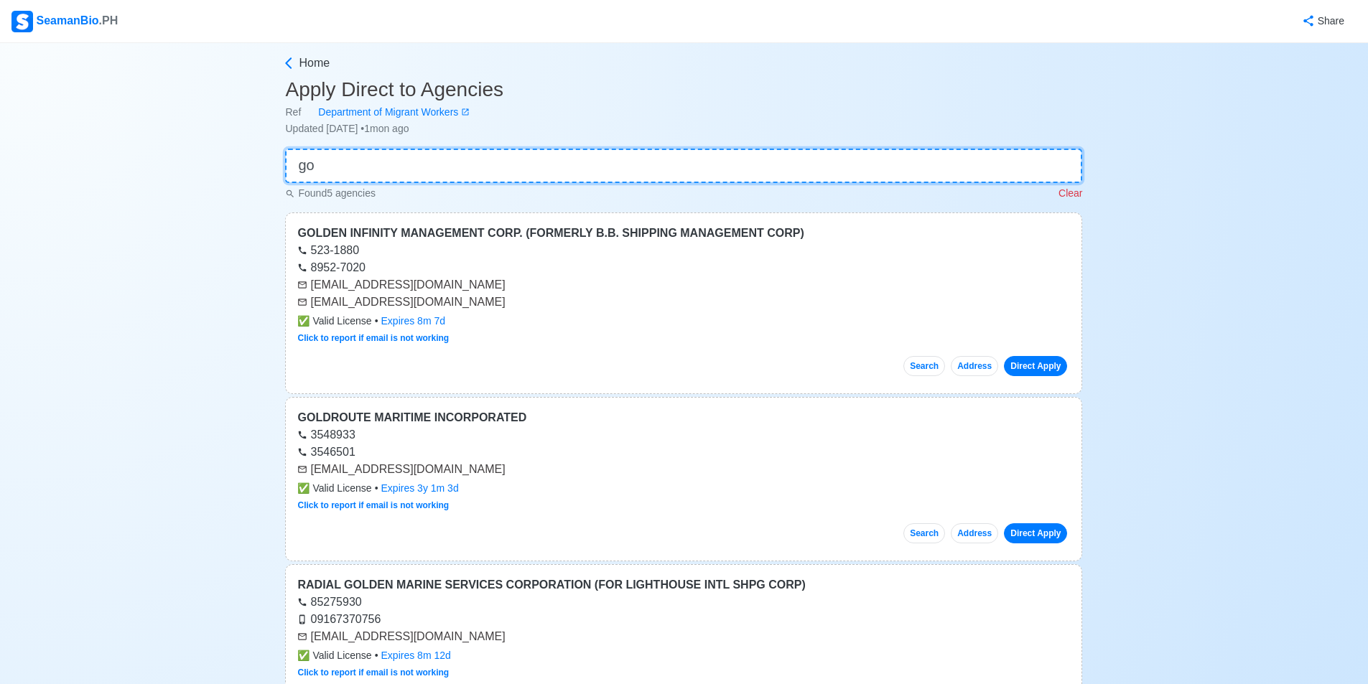
type input "g"
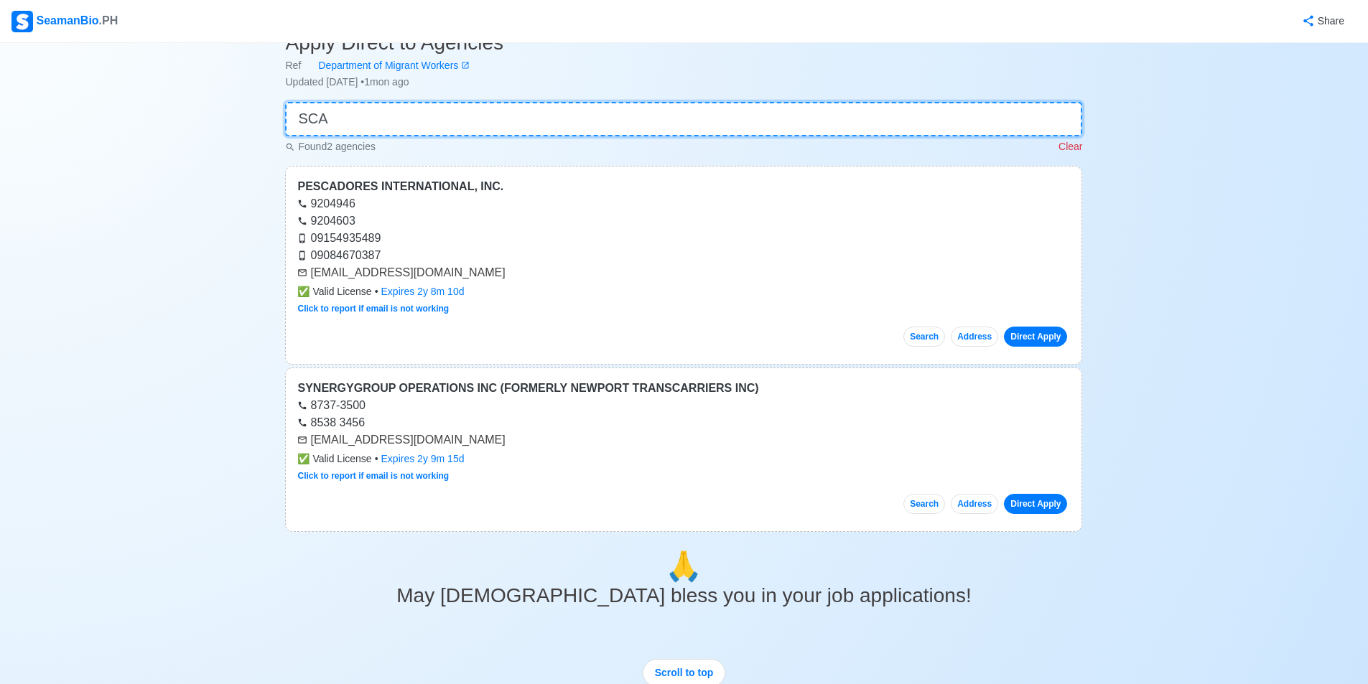
scroll to position [72, 0]
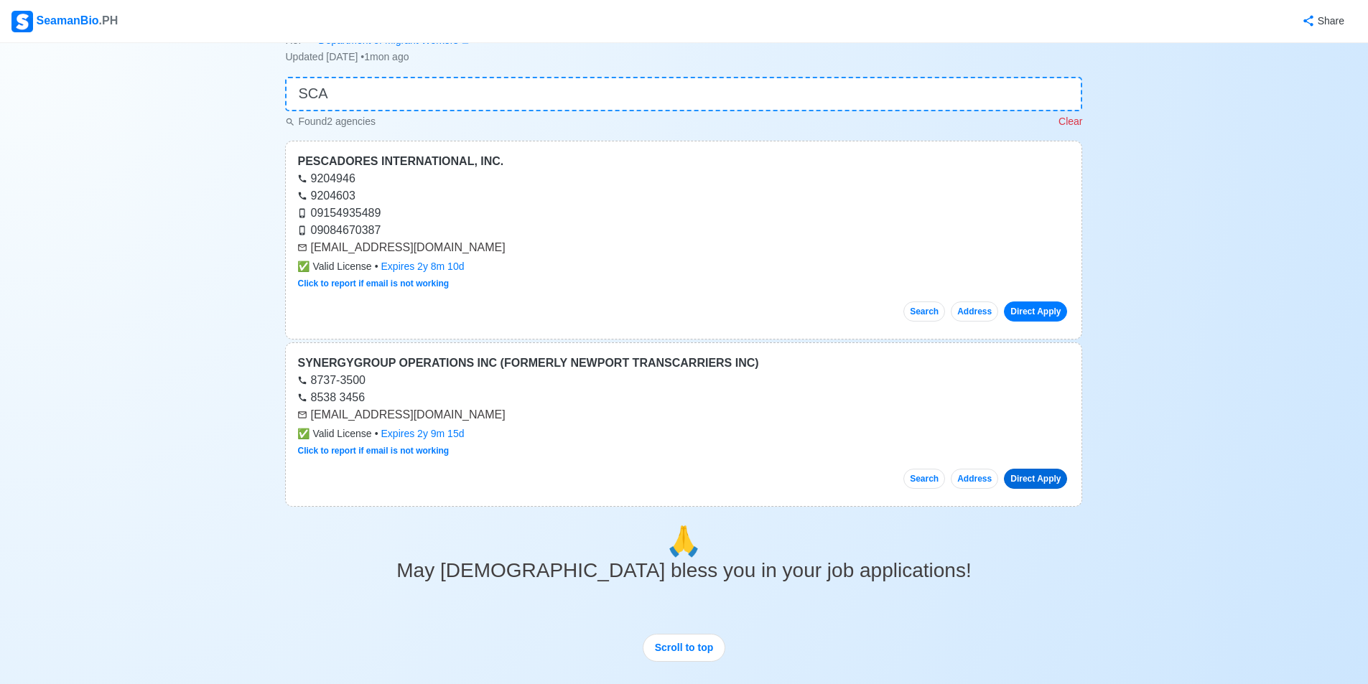
click at [1041, 481] on link "Direct Apply" at bounding box center [1035, 479] width 63 height 20
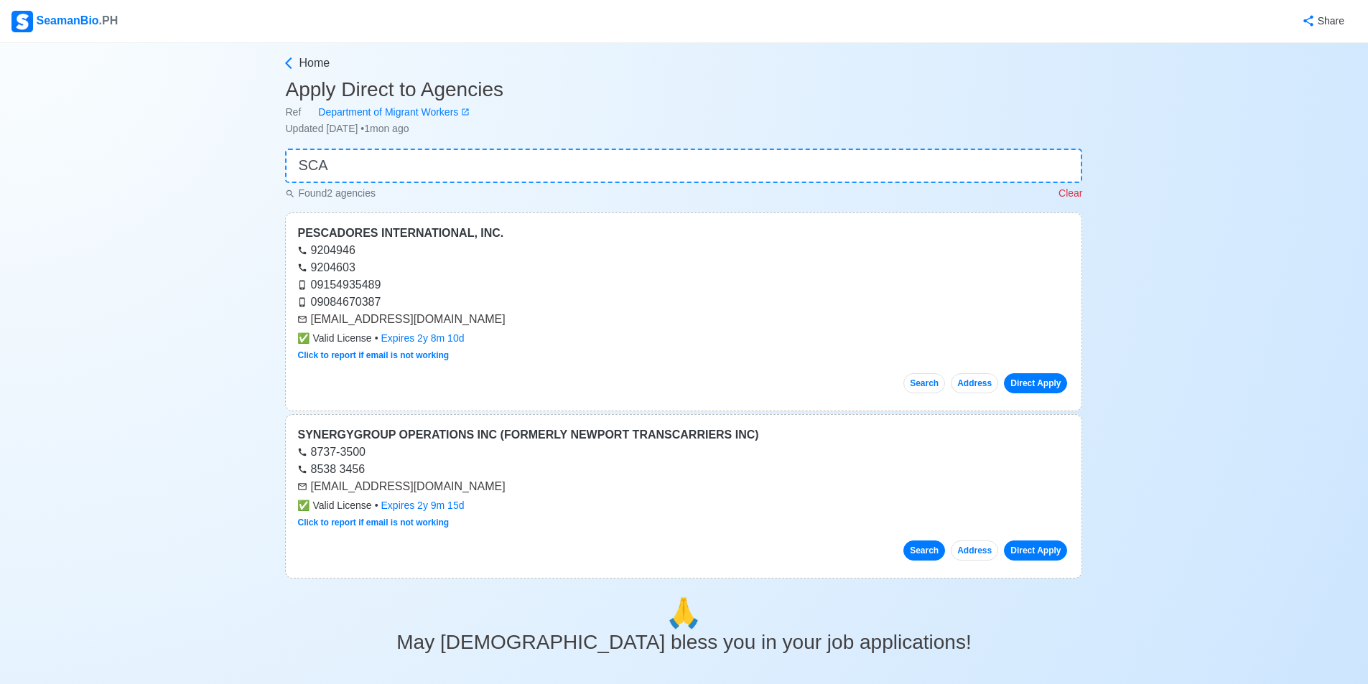
click at [936, 556] on button "Search" at bounding box center [924, 551] width 42 height 20
click at [423, 164] on input "SCA" at bounding box center [683, 166] width 797 height 34
type input "S"
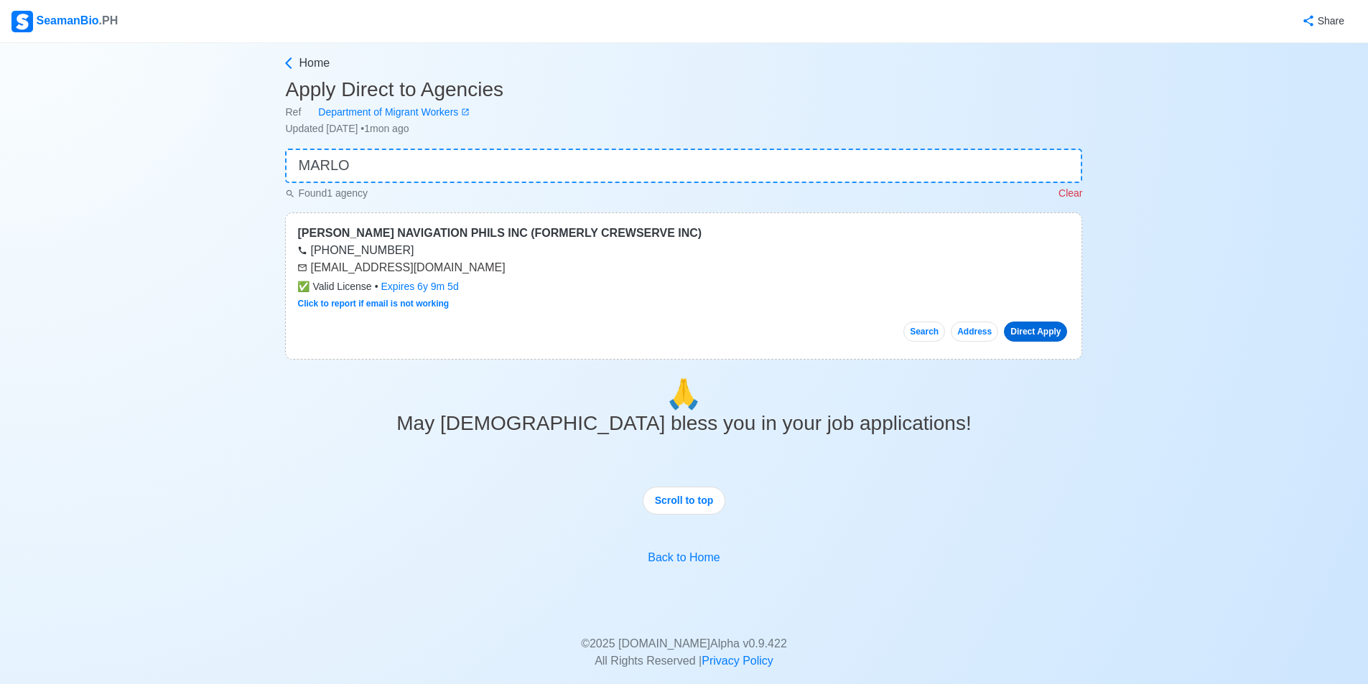
click at [1018, 335] on link "Direct Apply" at bounding box center [1035, 332] width 63 height 20
click at [935, 331] on button "Search" at bounding box center [924, 332] width 42 height 20
click at [373, 163] on input "MARLO" at bounding box center [683, 166] width 797 height 34
type input "M"
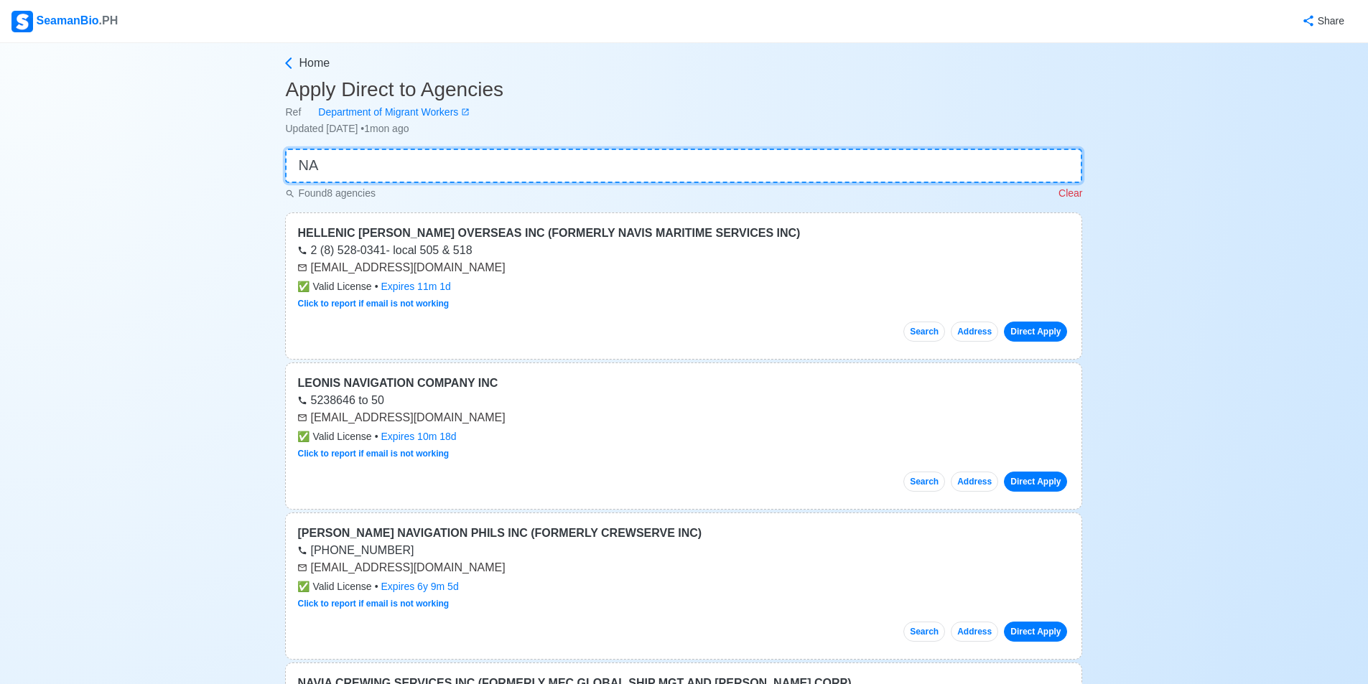
type input "N"
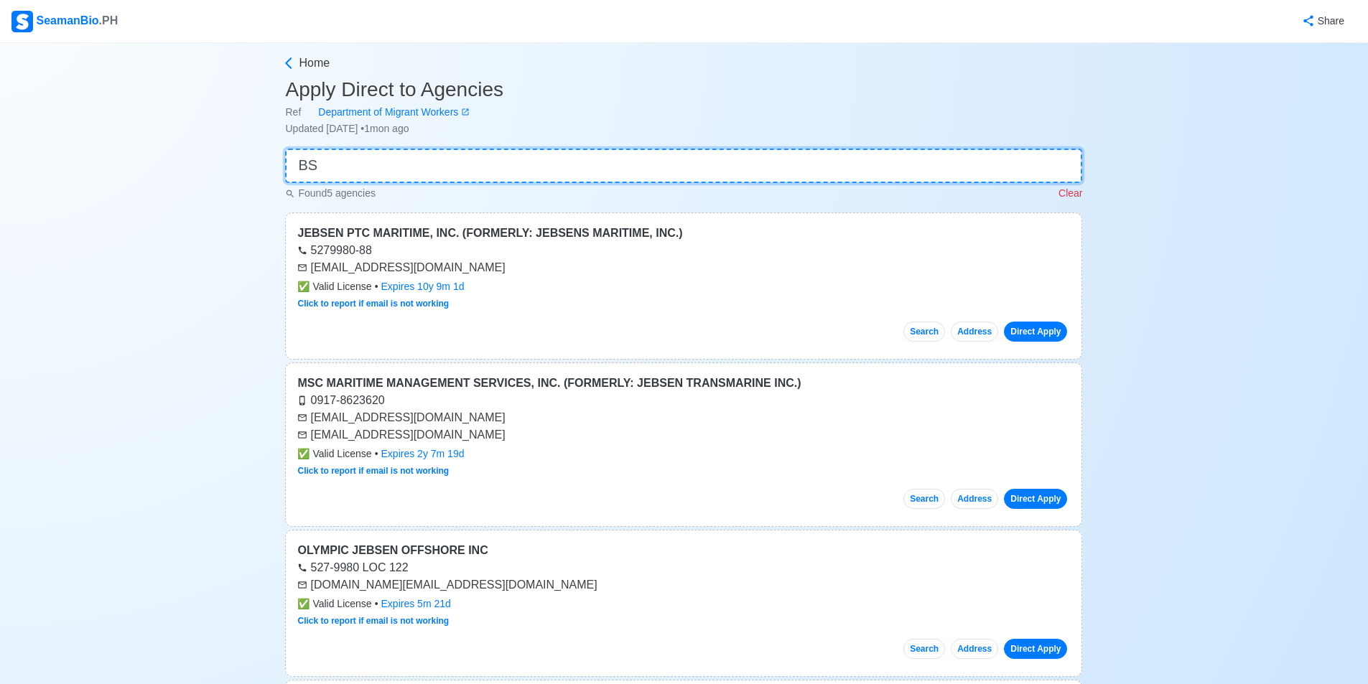
type input "B"
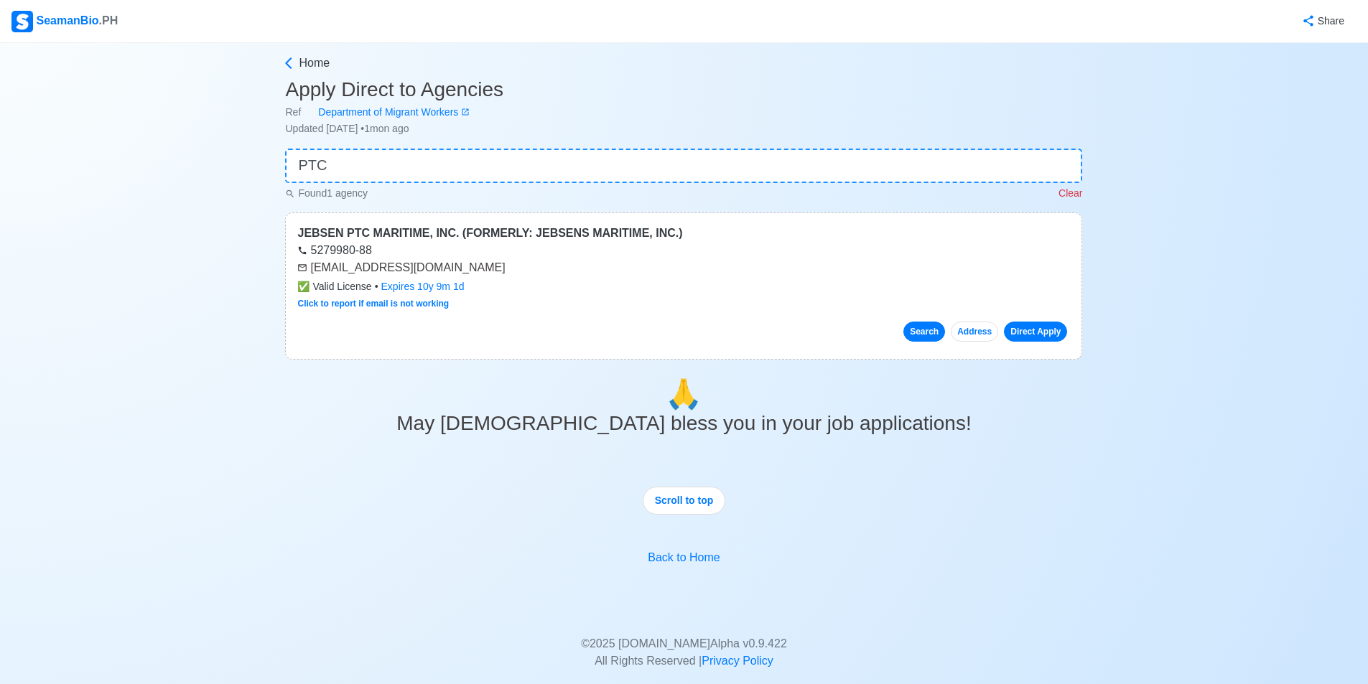
click at [938, 330] on button "Search" at bounding box center [924, 332] width 42 height 20
click at [371, 177] on input "PTC" at bounding box center [683, 166] width 797 height 34
type input "P"
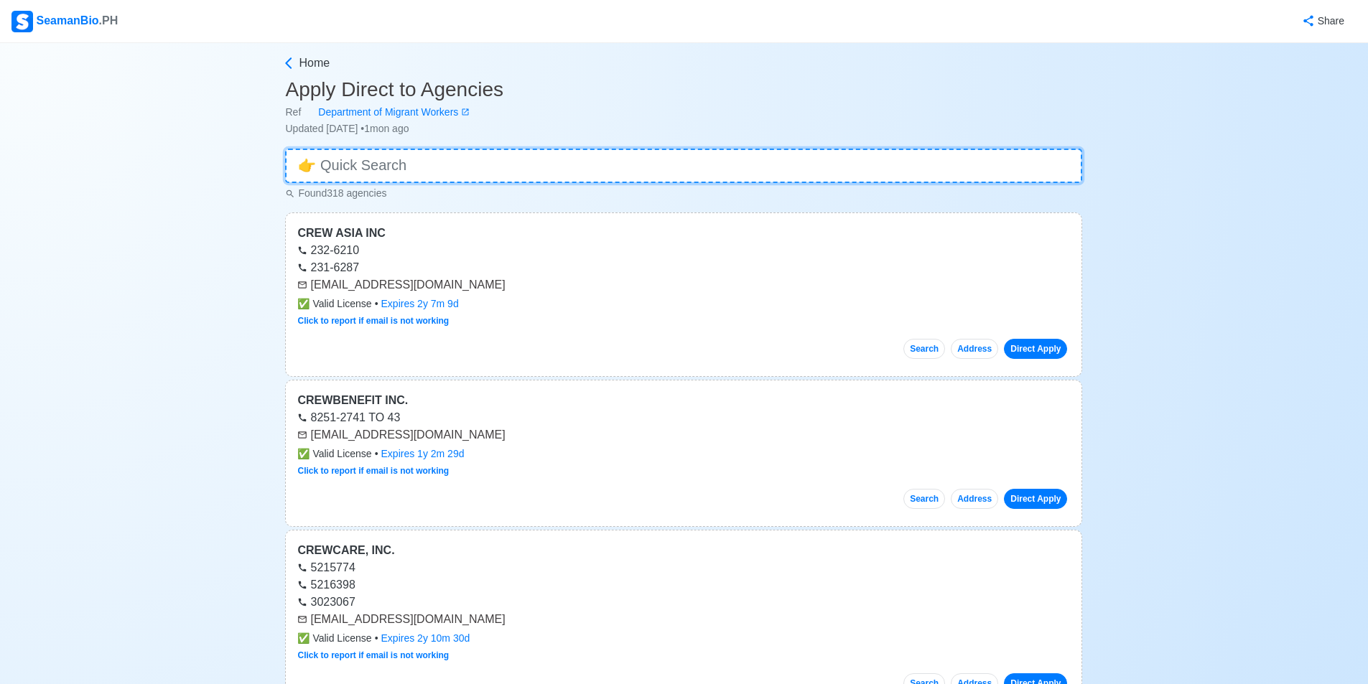
click at [442, 166] on input at bounding box center [683, 166] width 797 height 34
click at [505, 177] on input at bounding box center [683, 166] width 797 height 34
click at [580, 111] on div "Ref Department of Migrant Workers" at bounding box center [683, 112] width 797 height 15
click at [518, 176] on input at bounding box center [683, 166] width 797 height 34
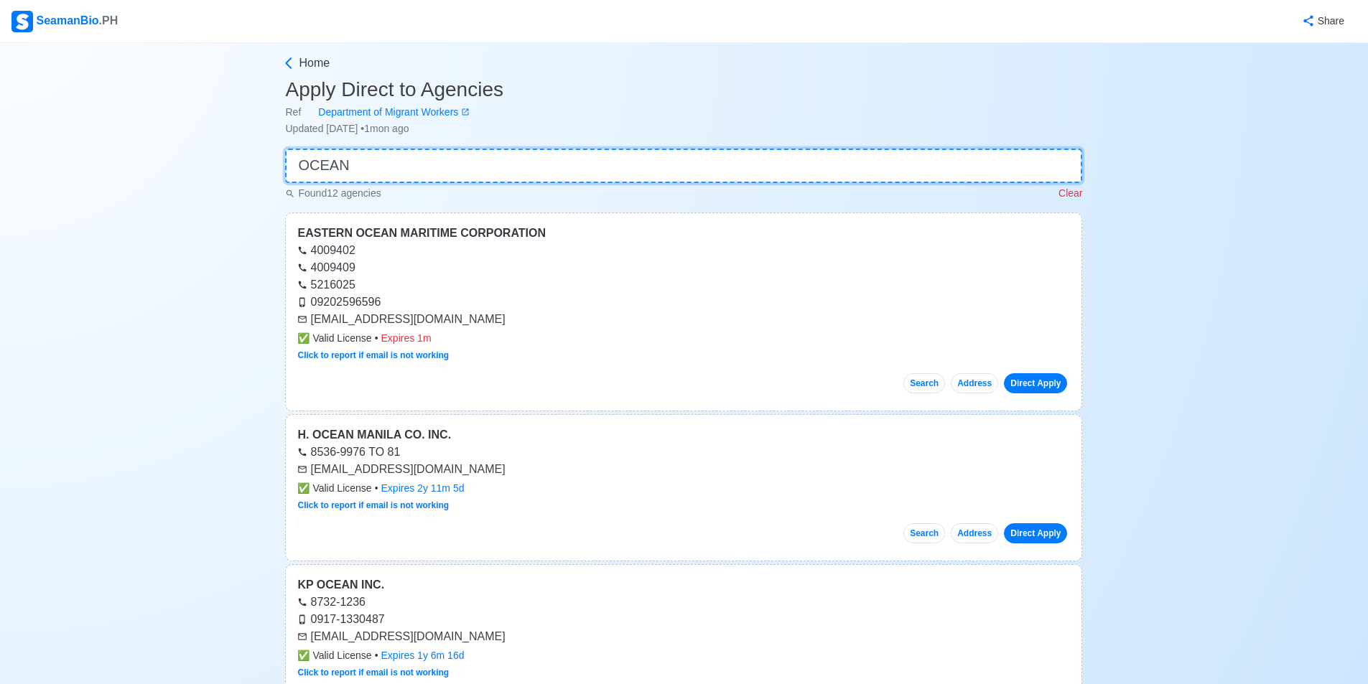
type input "OCEAN"
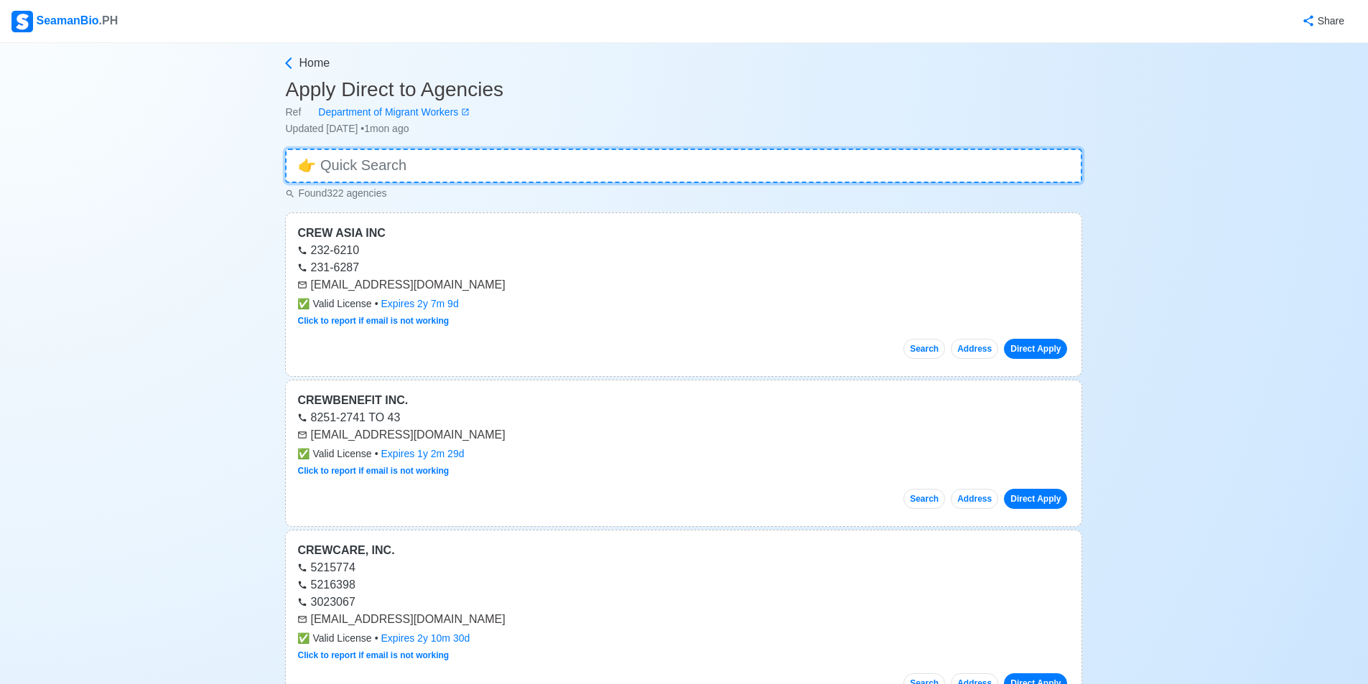
click at [533, 173] on input at bounding box center [683, 166] width 797 height 34
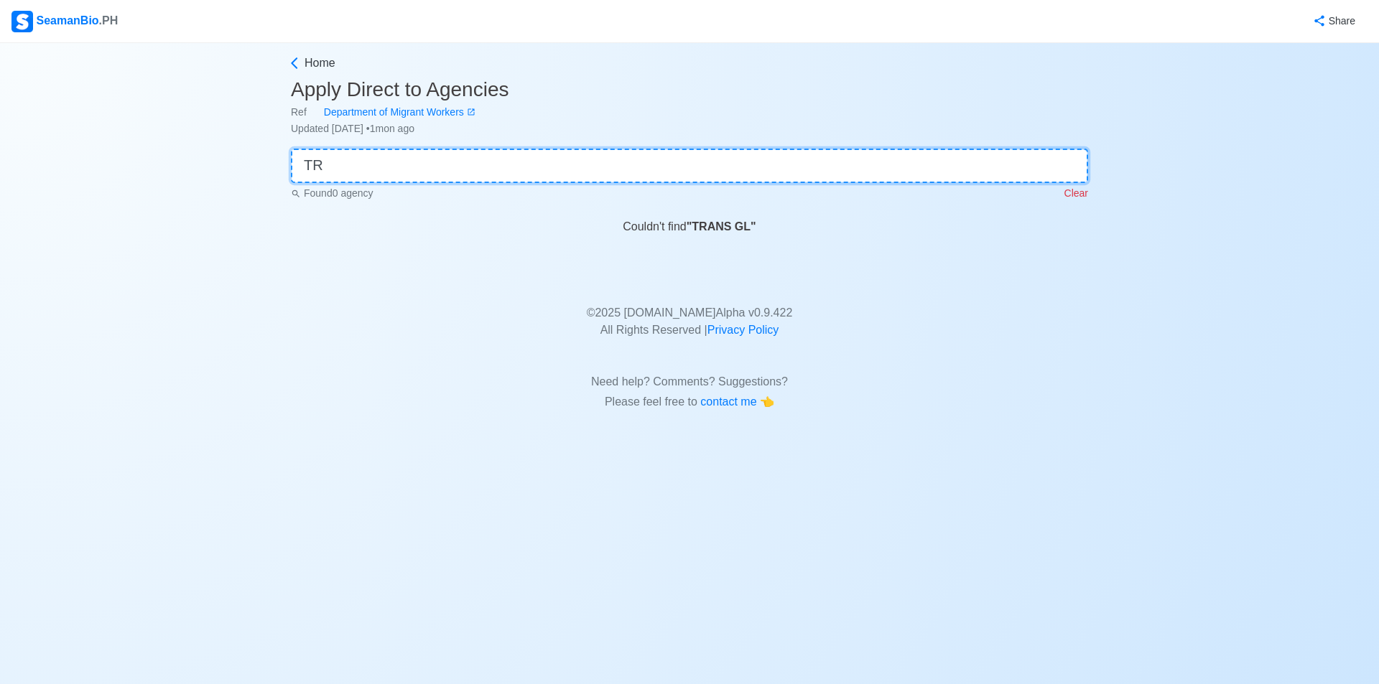
type input "T"
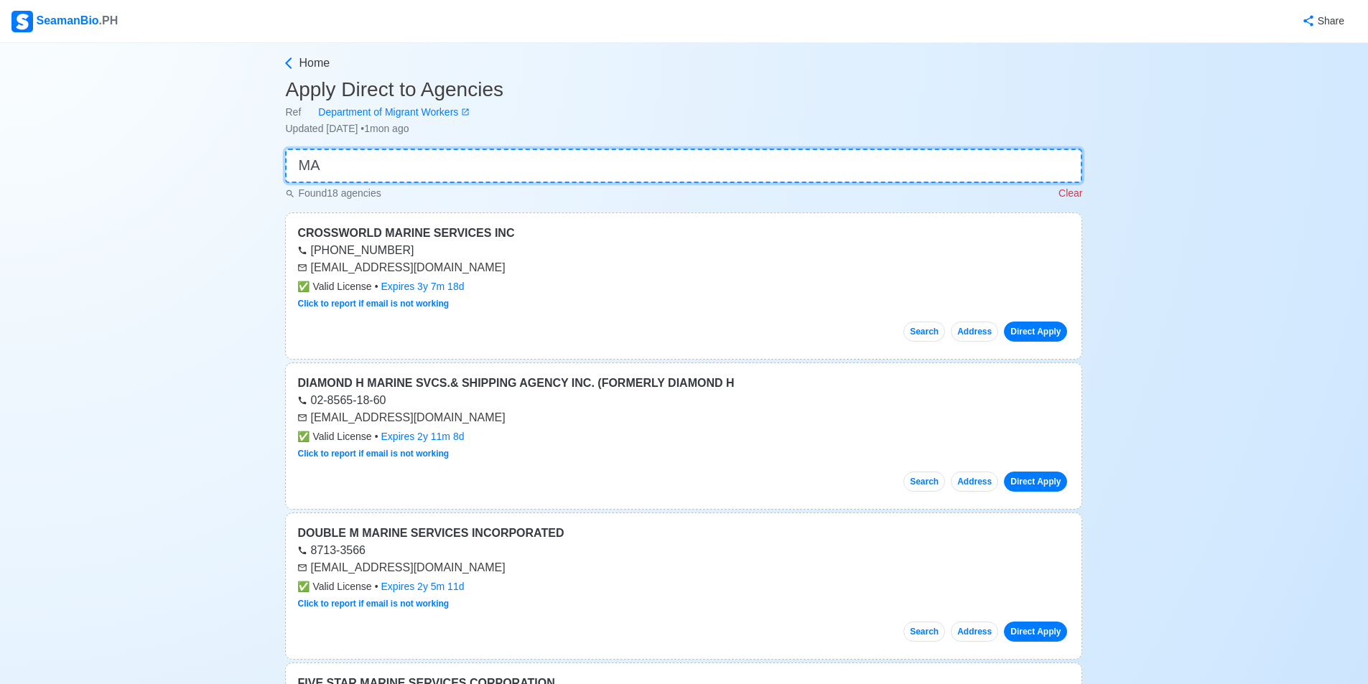
type input "M"
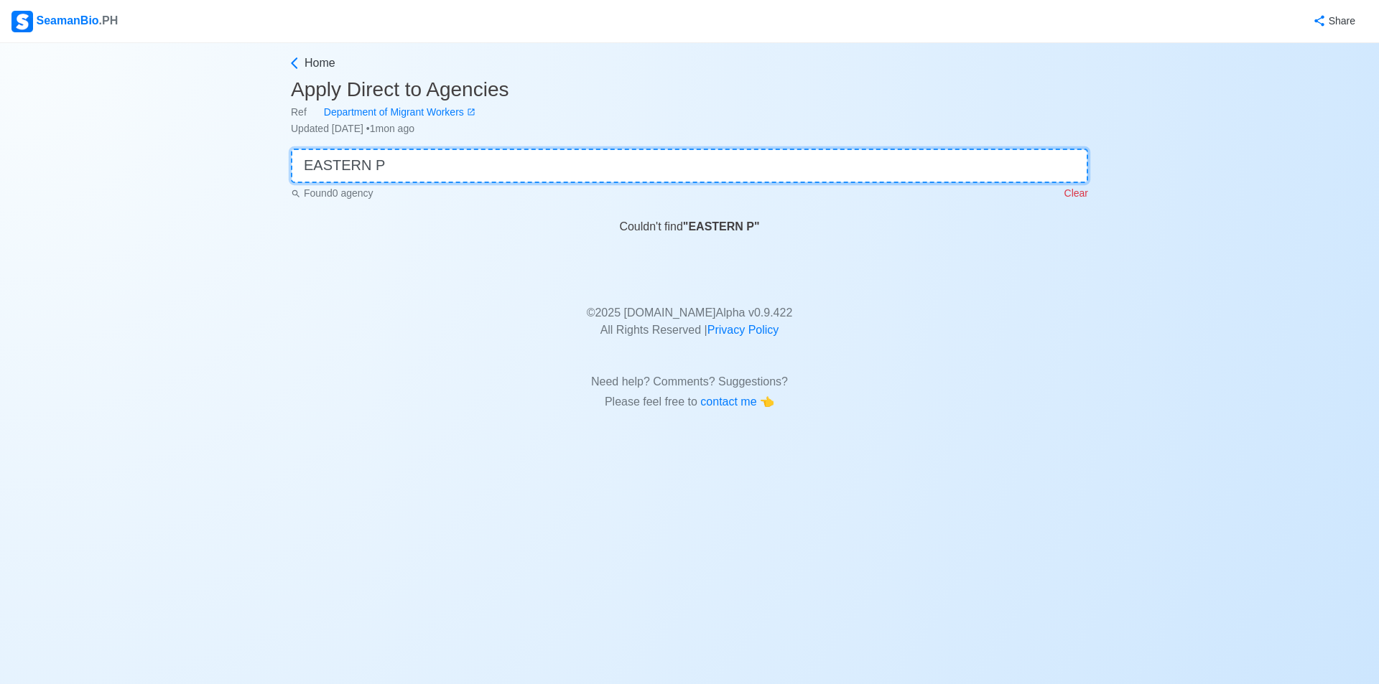
type input "EASTERN P"
